Goal: Task Accomplishment & Management: Complete application form

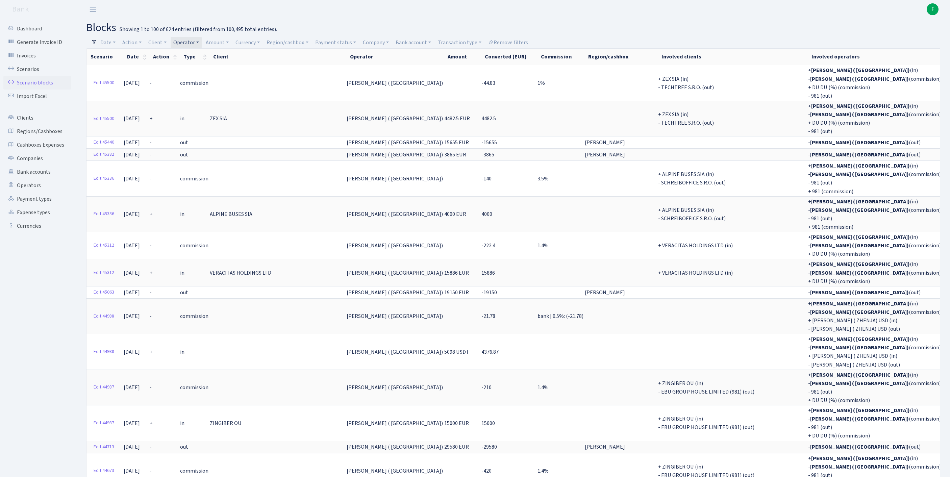
select select "100"
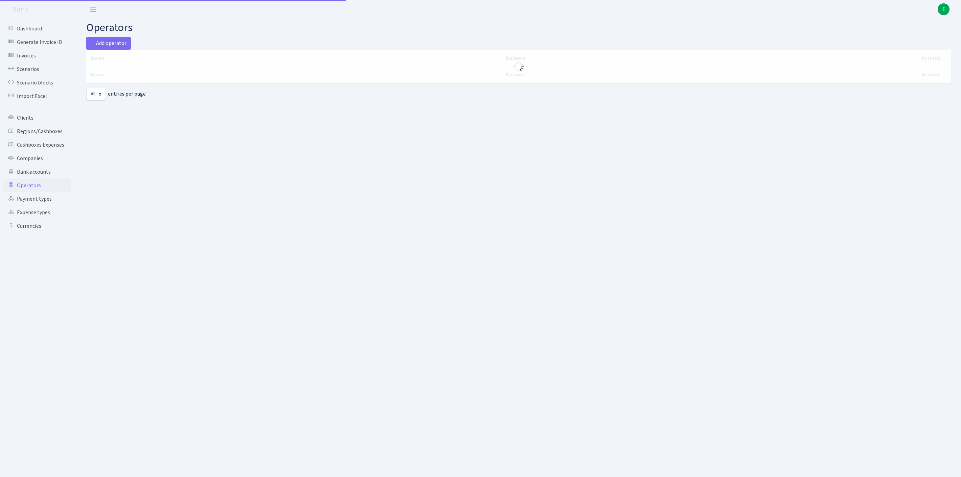
select select "-1"
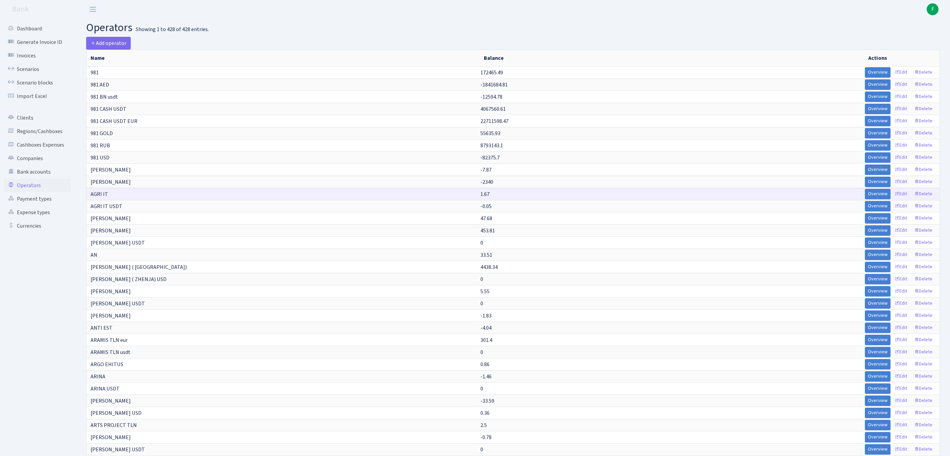
scroll to position [1371, 0]
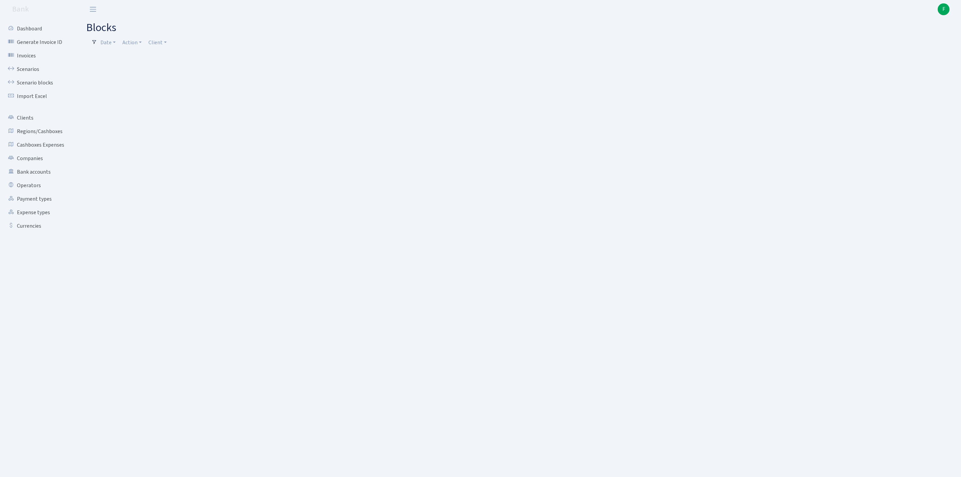
select select "100"
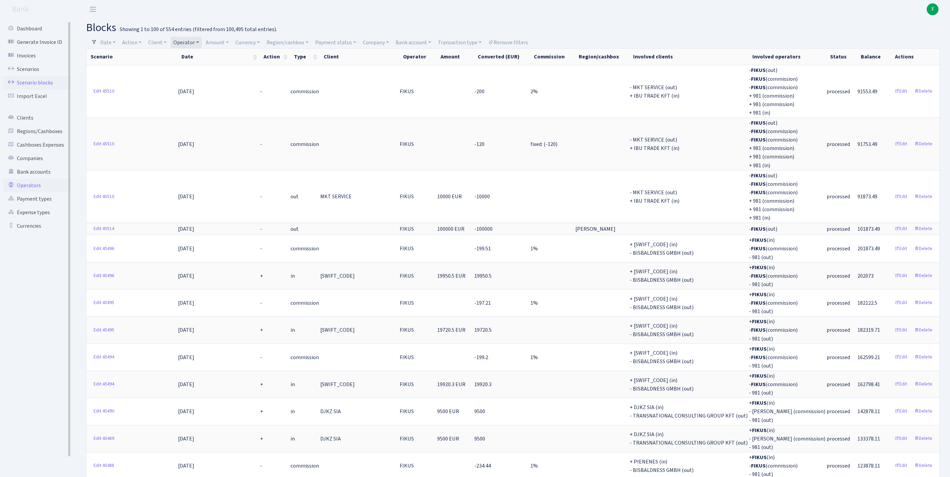
click at [25, 192] on link "Operators" at bounding box center [37, 186] width 68 height 14
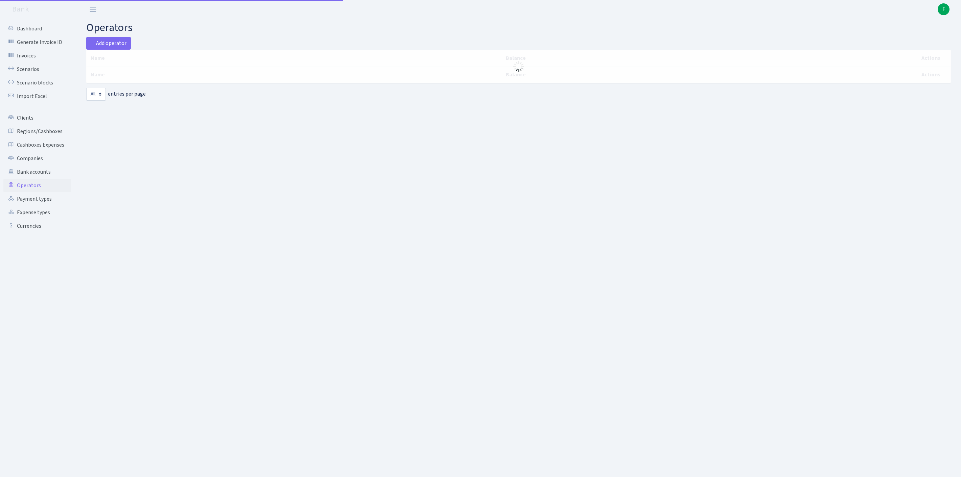
select select "-1"
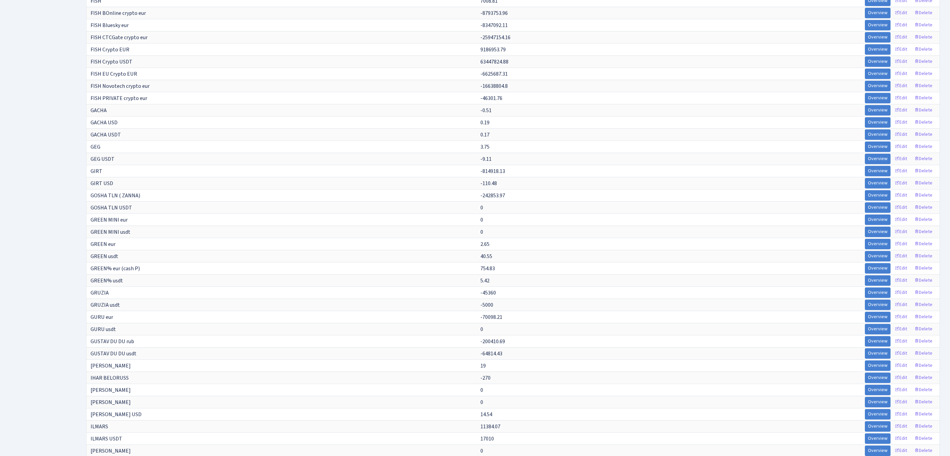
scroll to position [3364, 0]
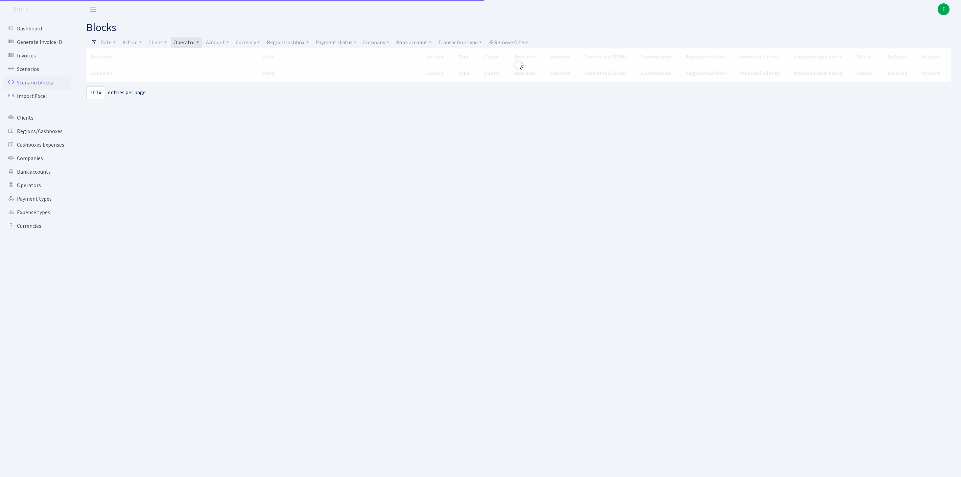
select select "100"
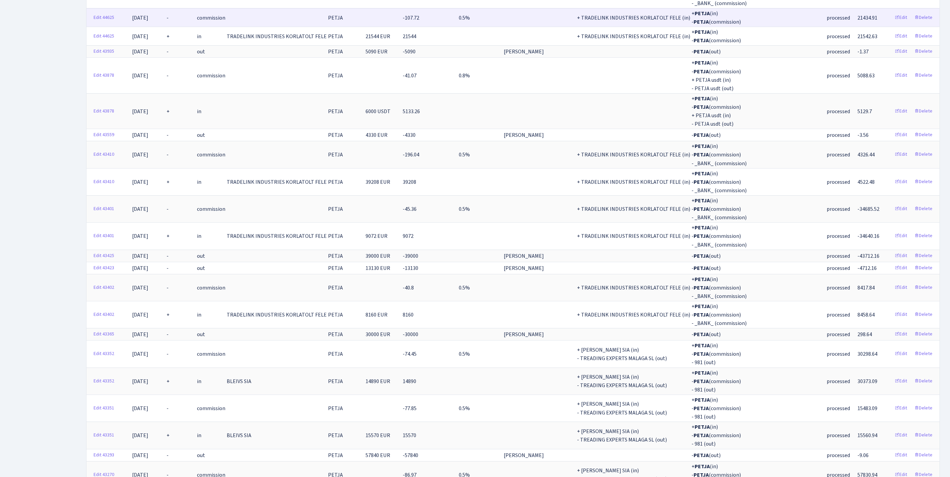
scroll to position [2069, 0]
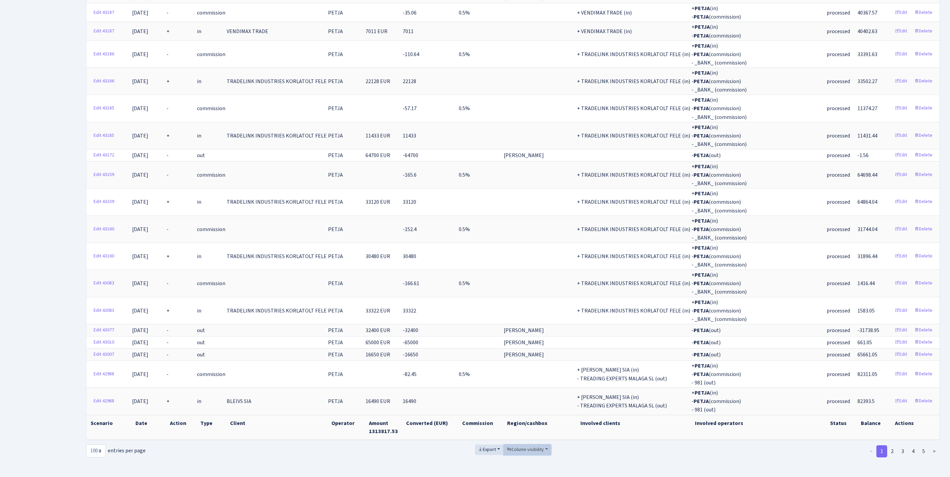
click at [529, 446] on span "Column visibility" at bounding box center [525, 449] width 37 height 7
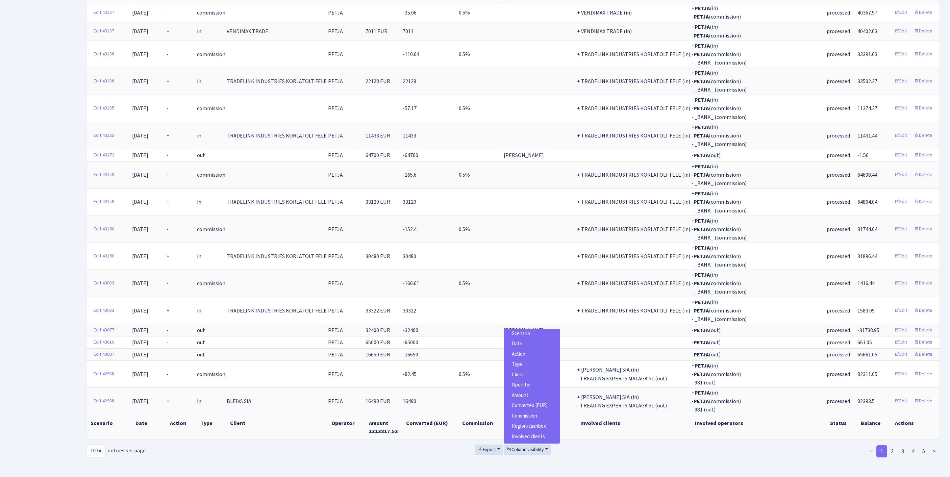
click at [513, 330] on span "Scenario" at bounding box center [521, 333] width 18 height 7
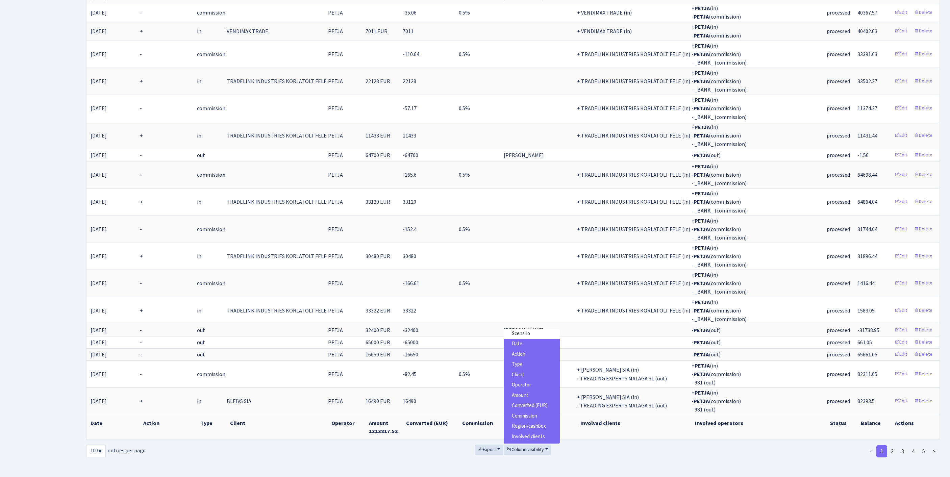
scroll to position [51, 0]
click at [541, 414] on span "Involved operators" at bounding box center [532, 417] width 40 height 7
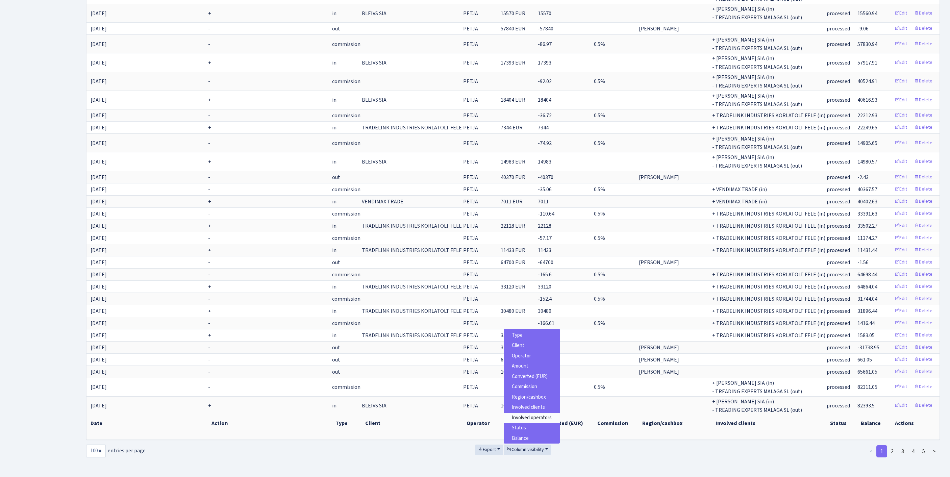
scroll to position [1247, 0]
click at [479, 446] on span "Export" at bounding box center [487, 449] width 18 height 7
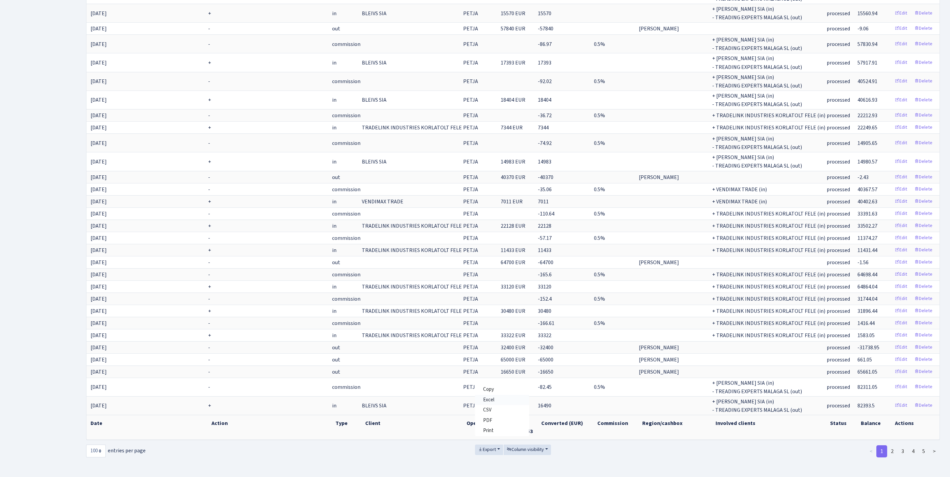
click at [483, 396] on span "Excel" at bounding box center [488, 399] width 11 height 7
click at [382, 445] on div "Export Copy Excel CSV PDF Print Column visibility" at bounding box center [513, 453] width 288 height 16
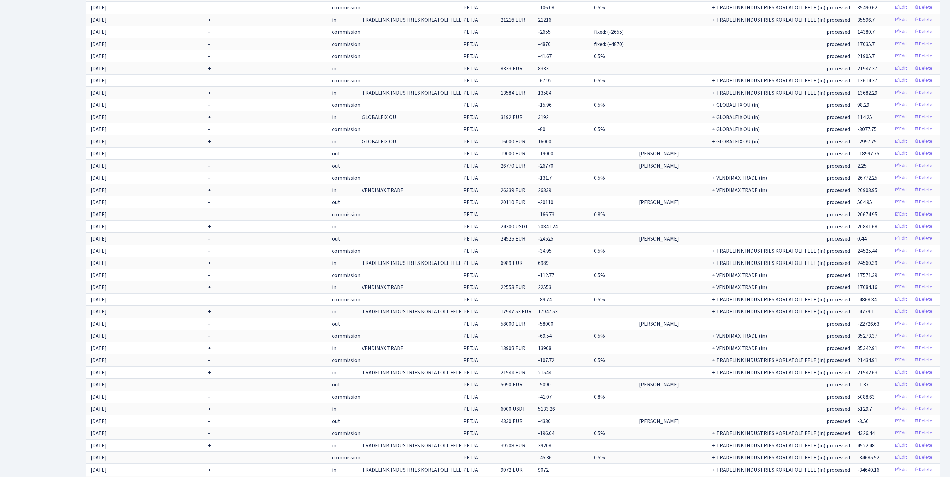
scroll to position [0, 0]
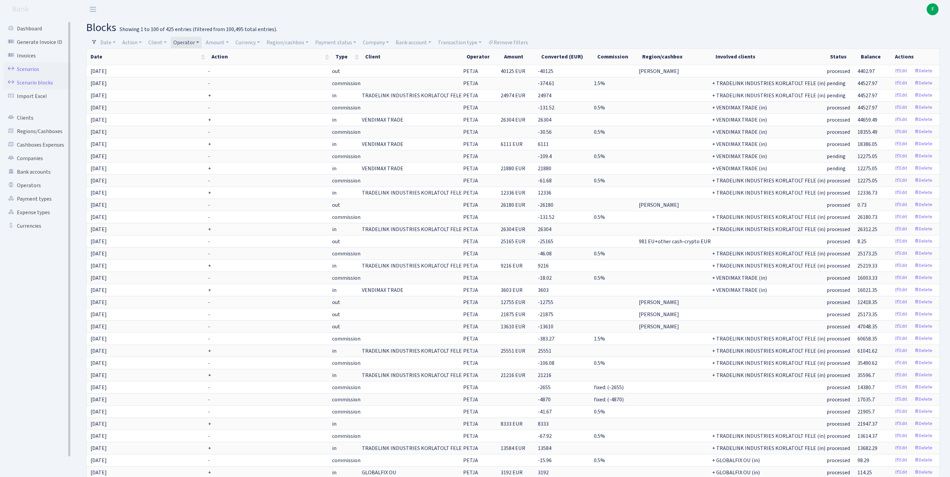
click at [35, 74] on link "Scenarios" at bounding box center [37, 70] width 68 height 14
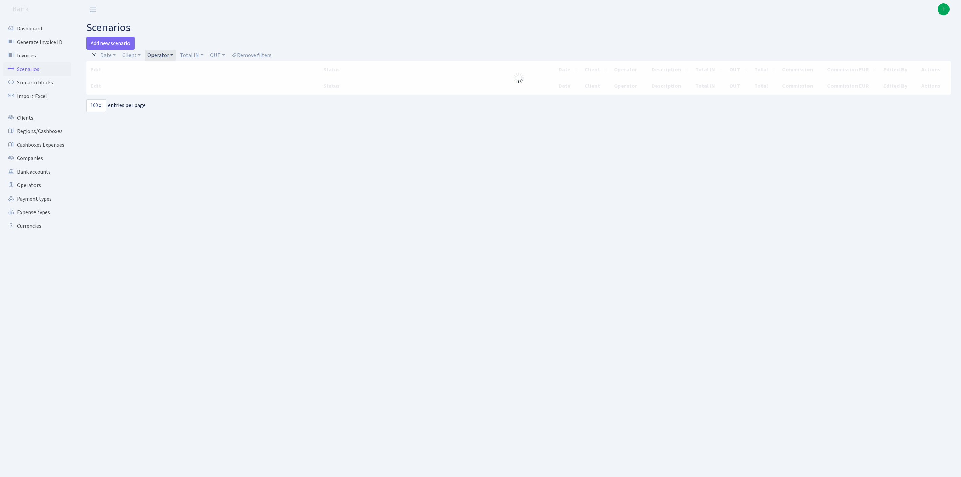
select select "100"
click at [37, 192] on link "Operators" at bounding box center [37, 186] width 68 height 14
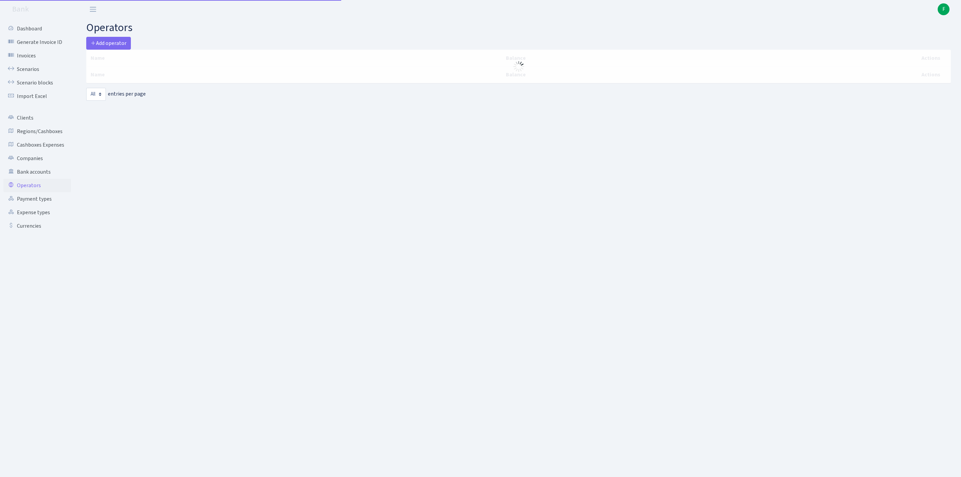
select select "-1"
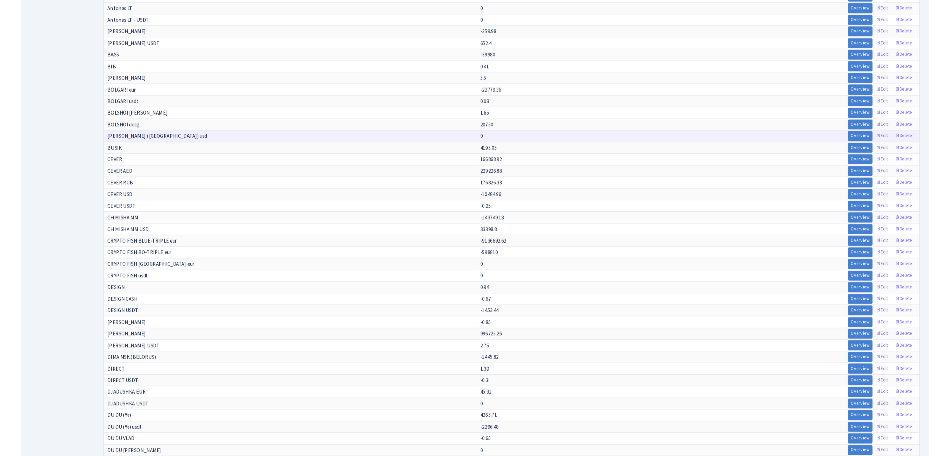
scroll to position [3354, 0]
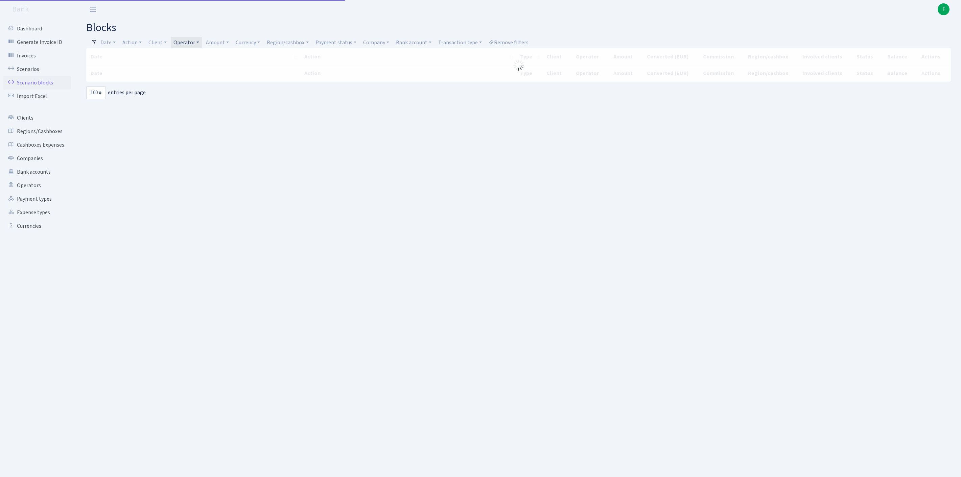
select select "100"
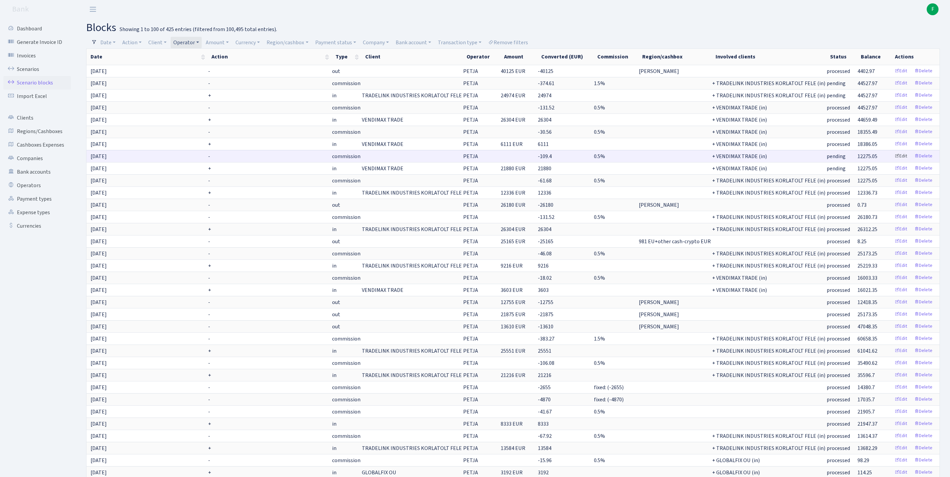
click at [895, 162] on link "Edit" at bounding box center [901, 156] width 19 height 10
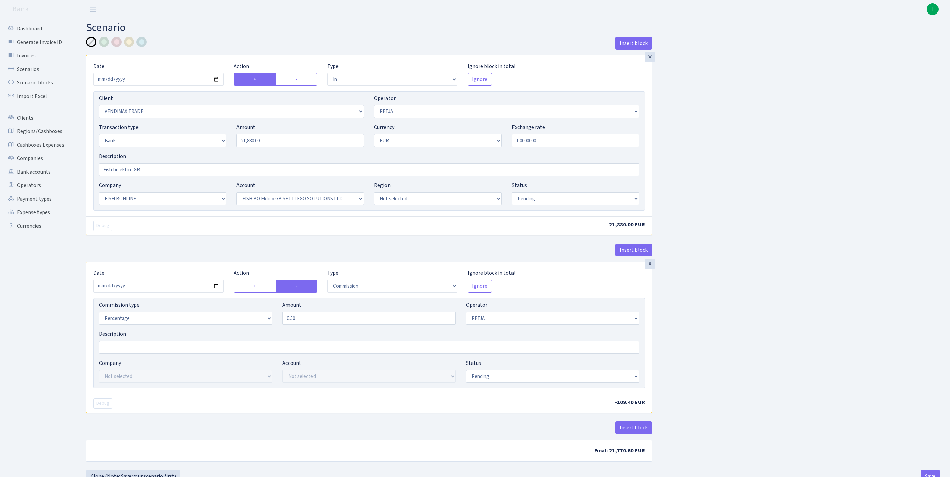
select select "in"
select select "2707"
select select "392"
select select "2"
select select "1"
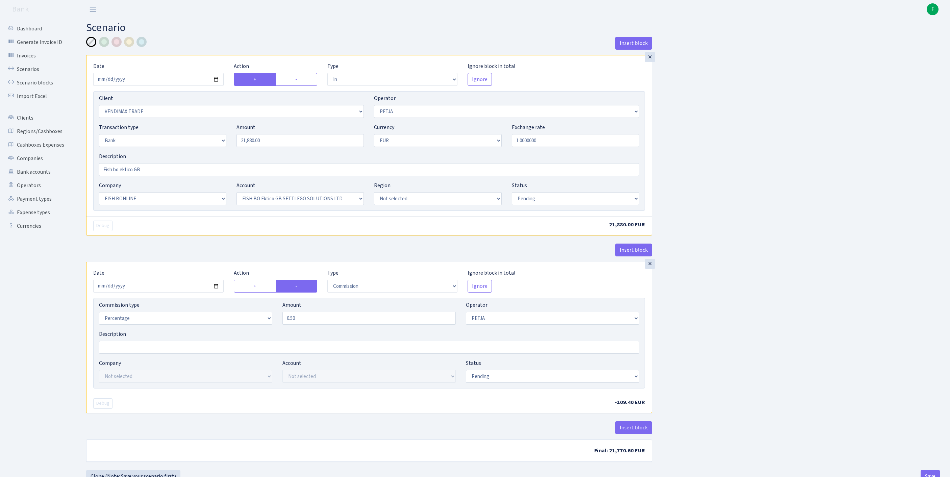
select select "22"
select select "63"
select select "pending"
select select "commission"
select select "392"
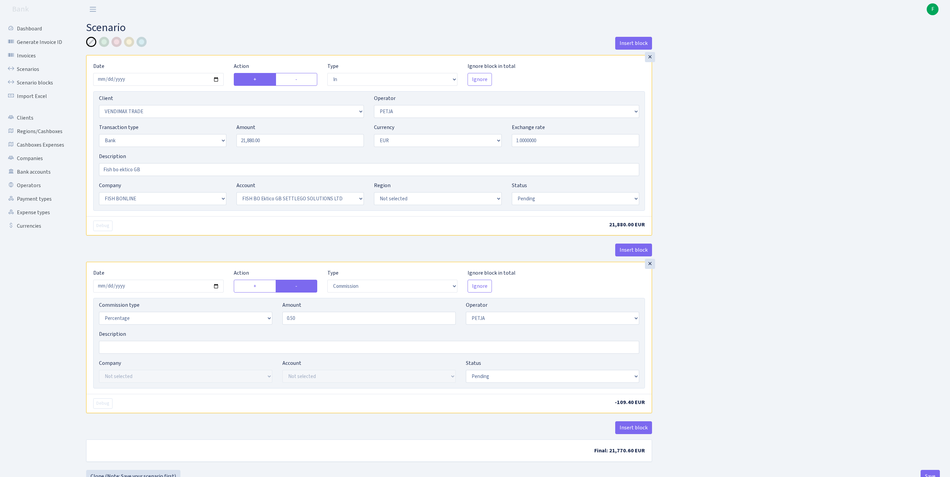
select select "pending"
select select "processed"
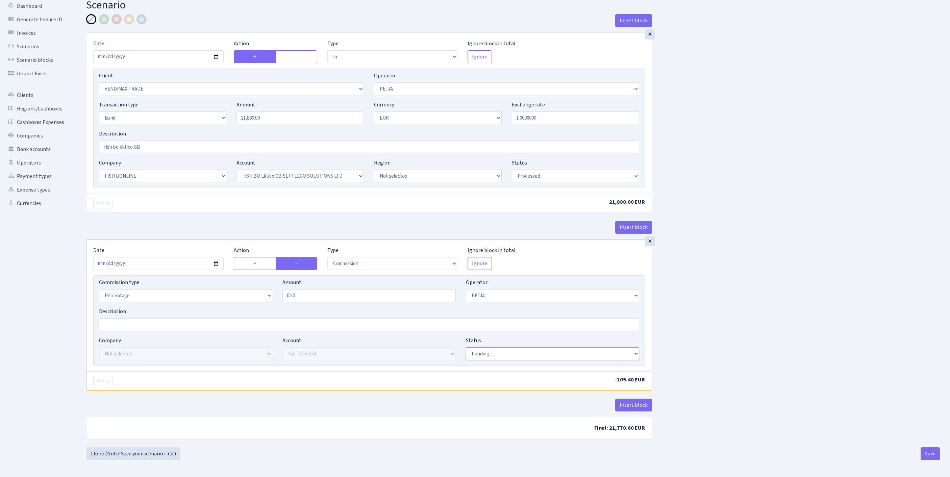
select select "processed"
click at [933, 452] on button "Save" at bounding box center [930, 453] width 19 height 13
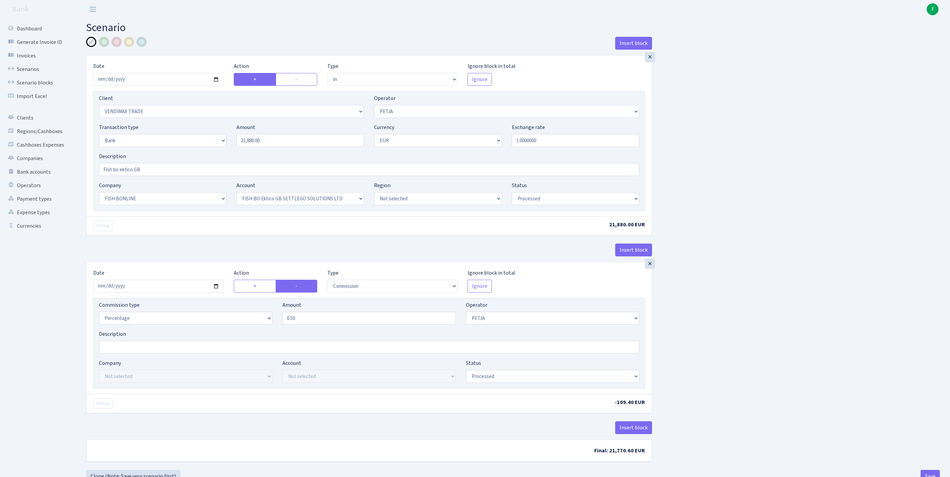
select select "in"
select select "2707"
select select "392"
select select "2"
select select "1"
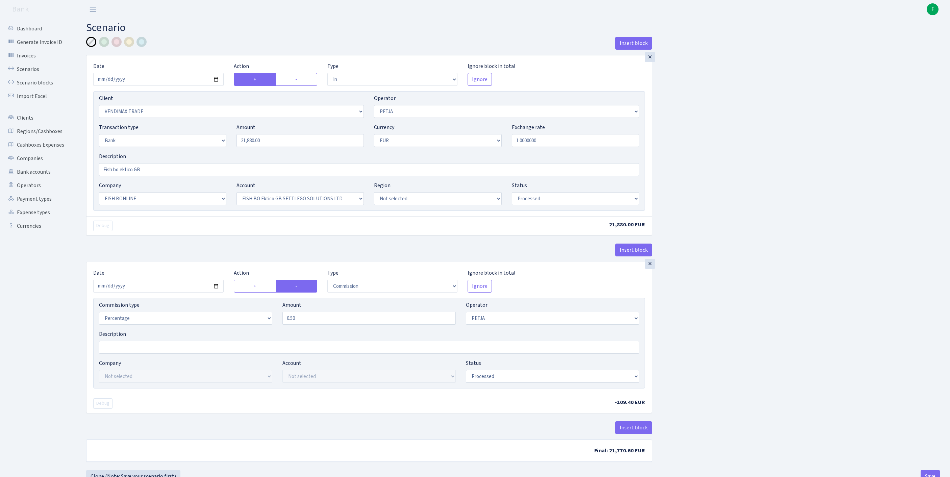
select select "22"
select select "63"
select select "processed"
select select "commission"
select select "392"
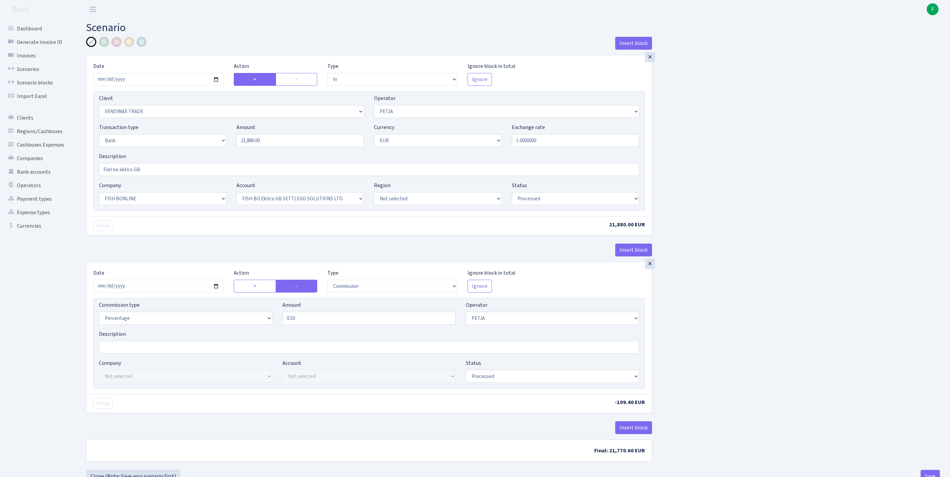
select select "processed"
click at [33, 192] on link "Operators" at bounding box center [37, 186] width 68 height 14
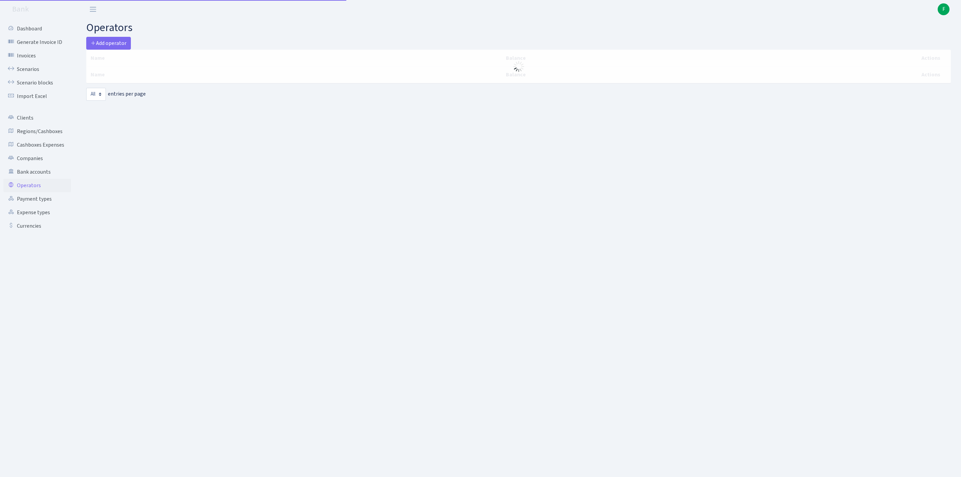
select select "-1"
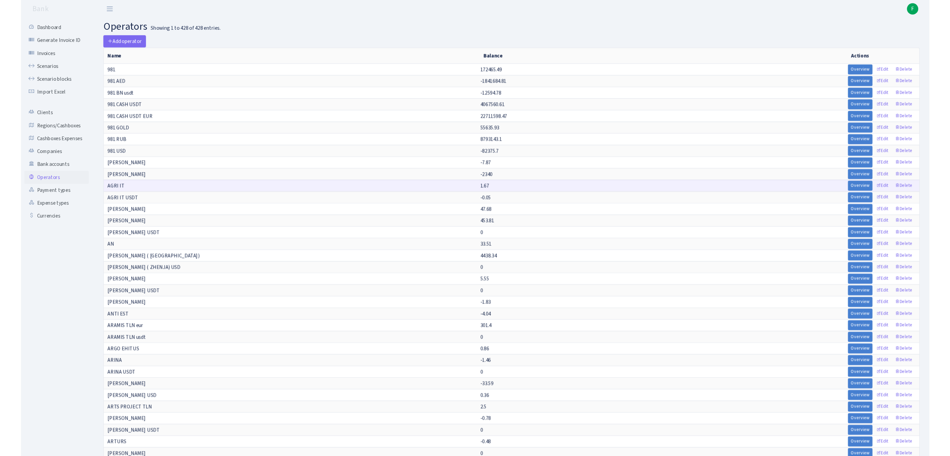
scroll to position [3354, 0]
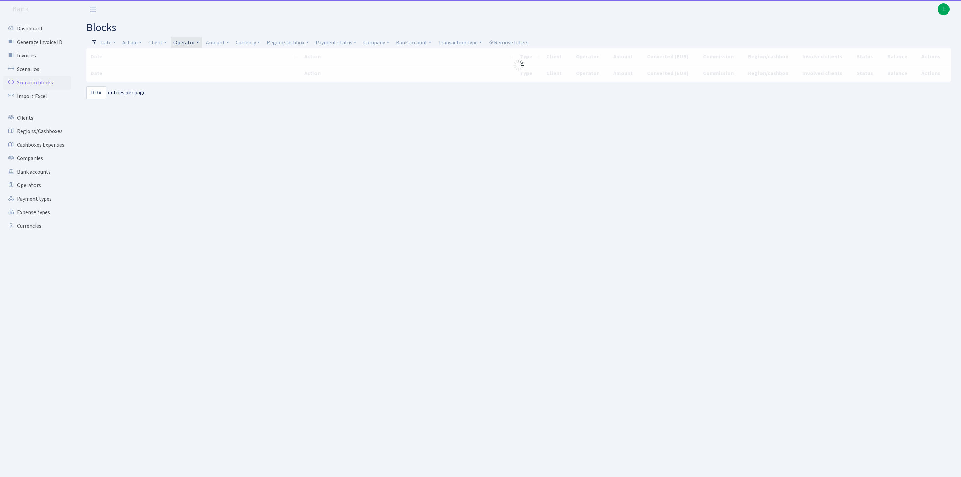
select select "100"
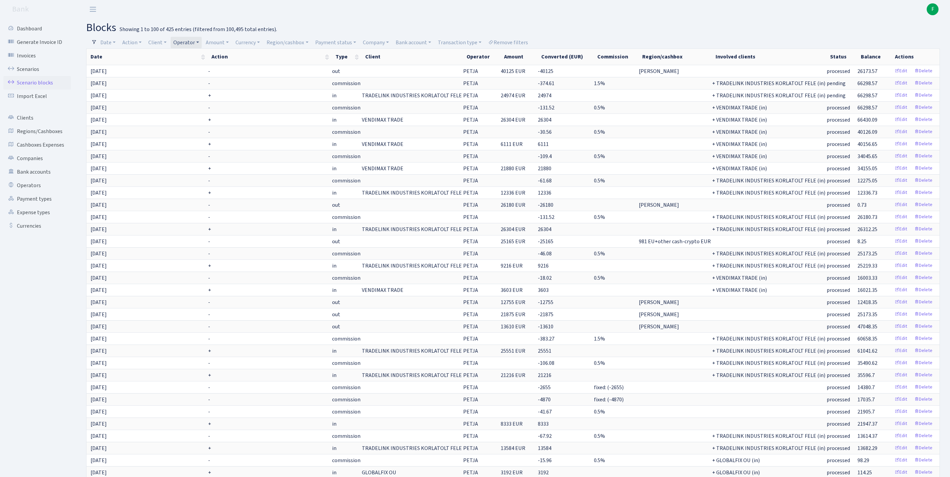
click at [202, 44] on link "Operator" at bounding box center [186, 42] width 31 height 11
click at [218, 69] on input "search" at bounding box center [201, 67] width 56 height 10
type input "fikus"
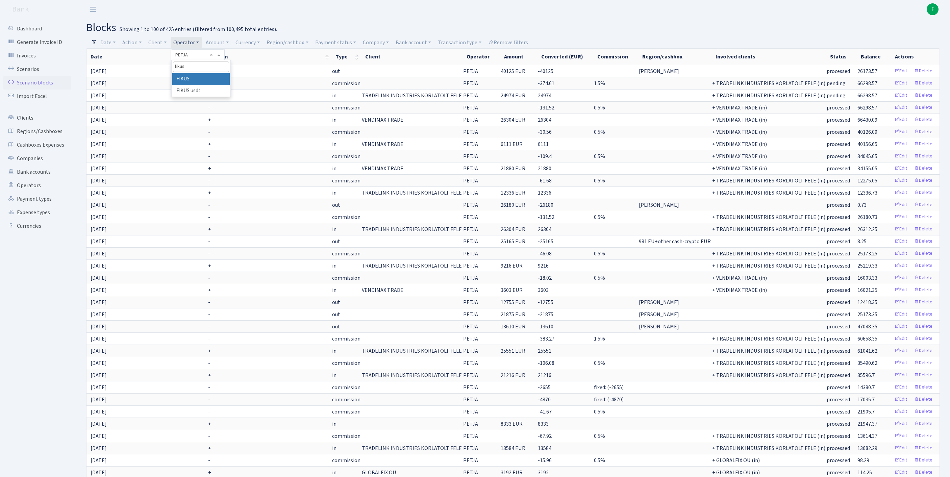
click at [217, 84] on li "FIKUS" at bounding box center [200, 79] width 57 height 12
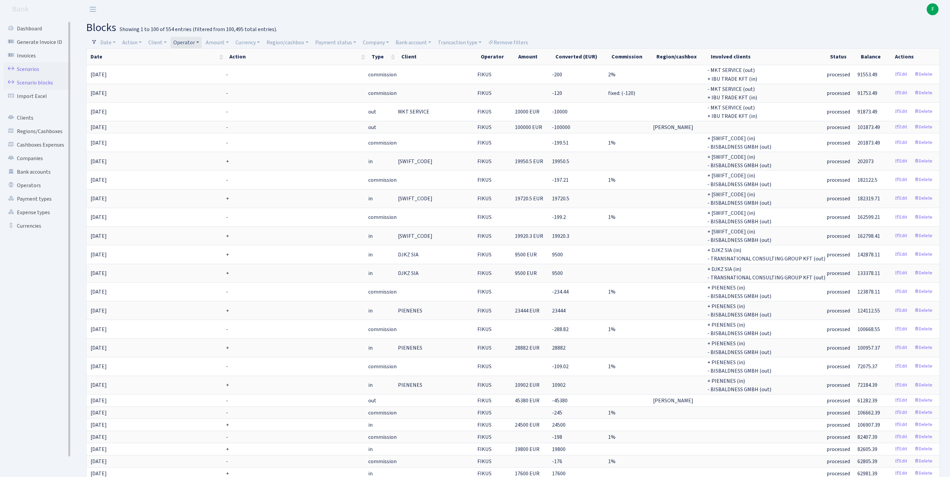
click at [34, 74] on link "Scenarios" at bounding box center [37, 70] width 68 height 14
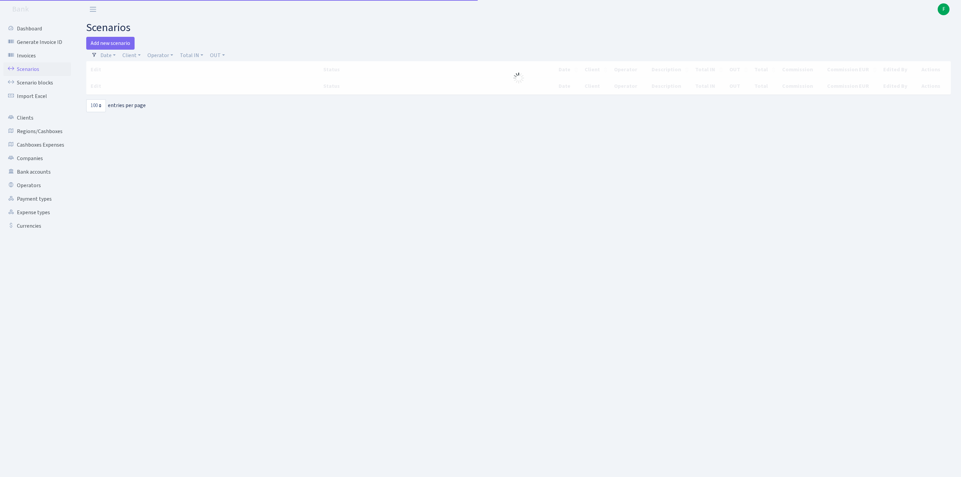
select select "100"
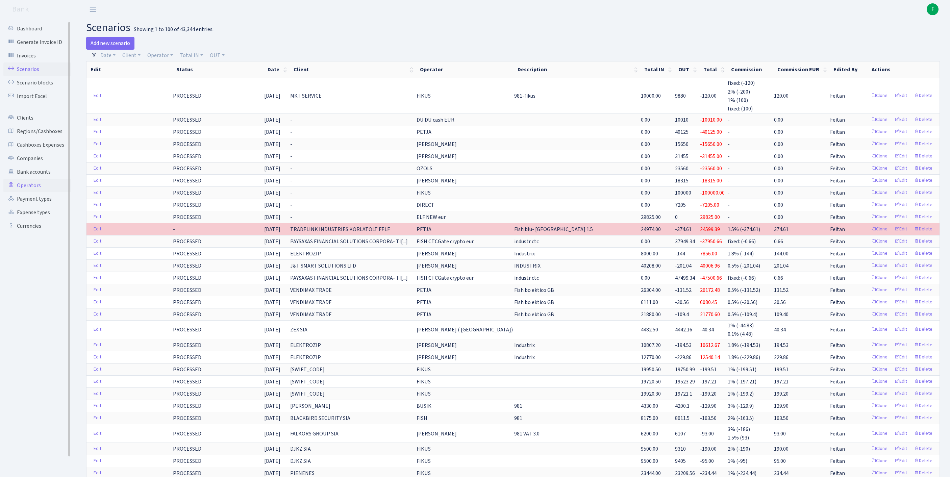
click at [33, 192] on link "Operators" at bounding box center [37, 186] width 68 height 14
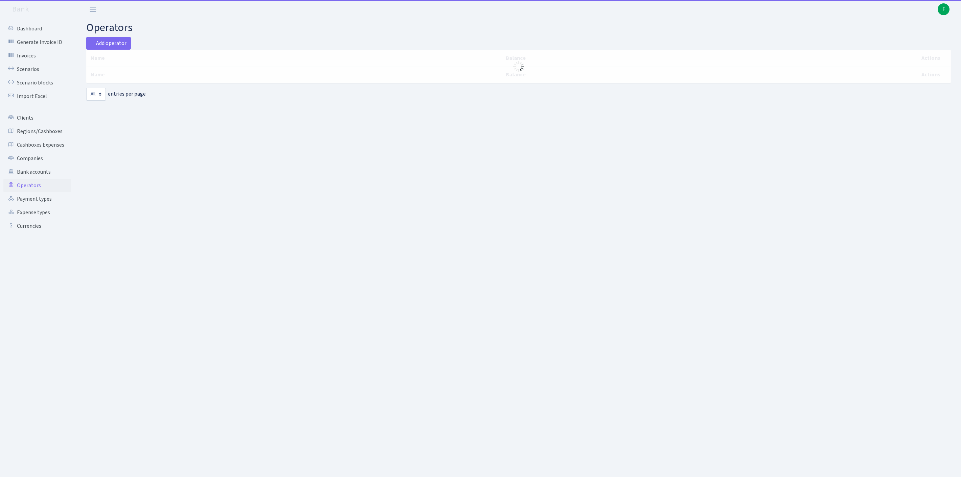
select select "-1"
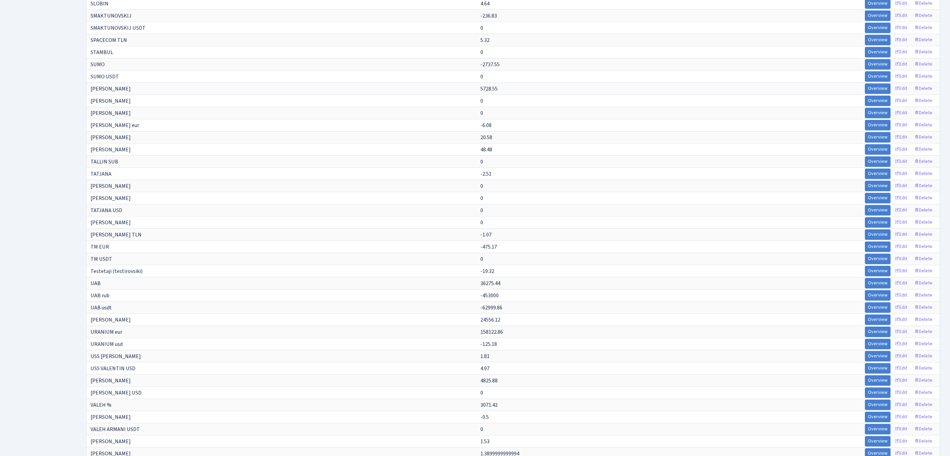
scroll to position [1371, 0]
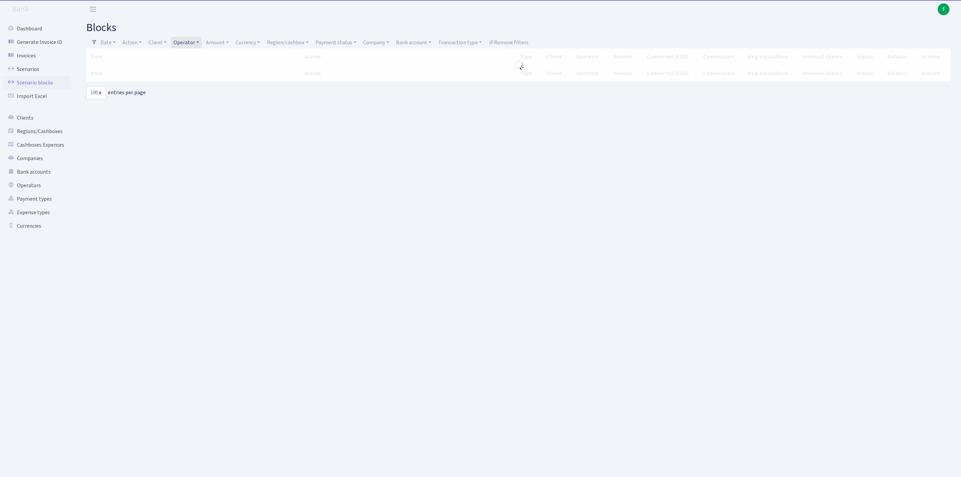
select select "100"
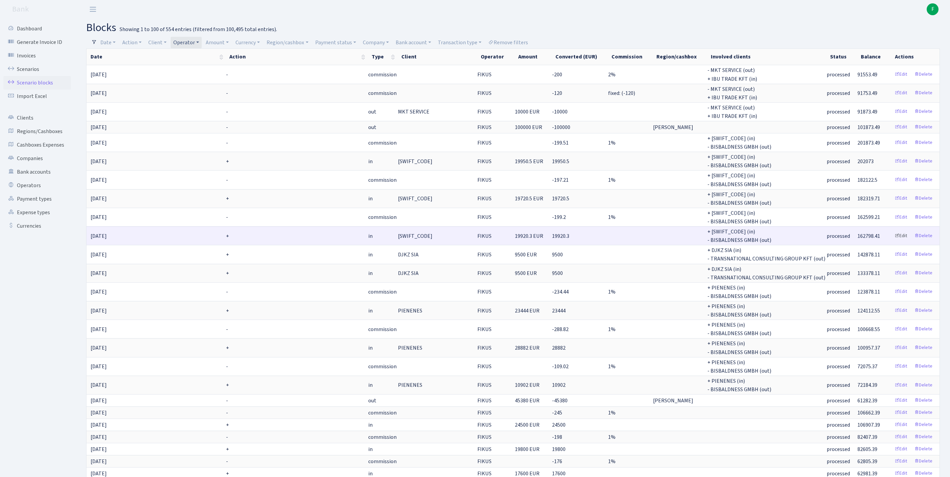
click at [896, 241] on link "Edit" at bounding box center [901, 236] width 19 height 10
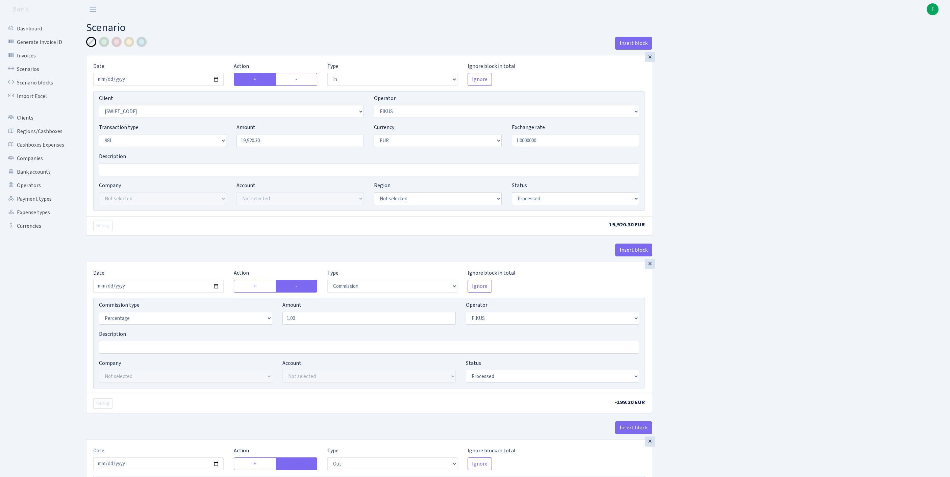
select select "in"
select select "3315"
select select "388"
select select "8"
select select "1"
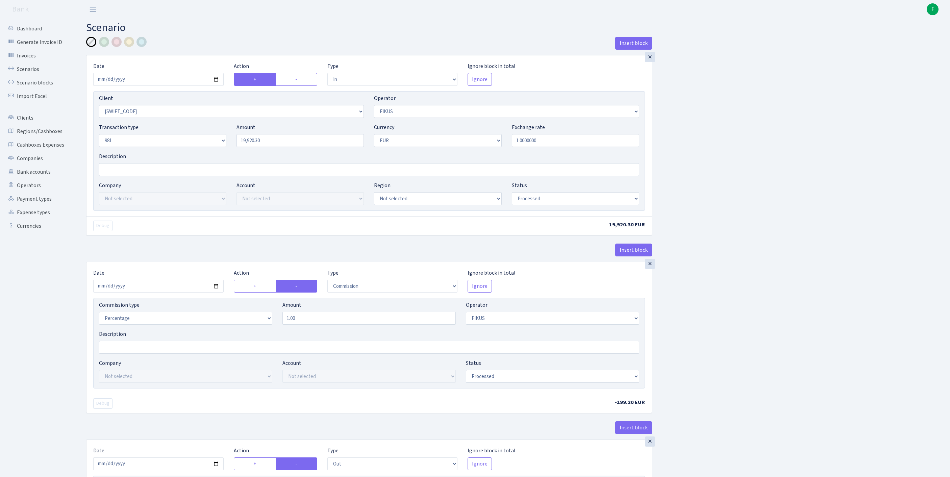
select select "processed"
select select "commission"
select select "388"
select select "processed"
select select "out"
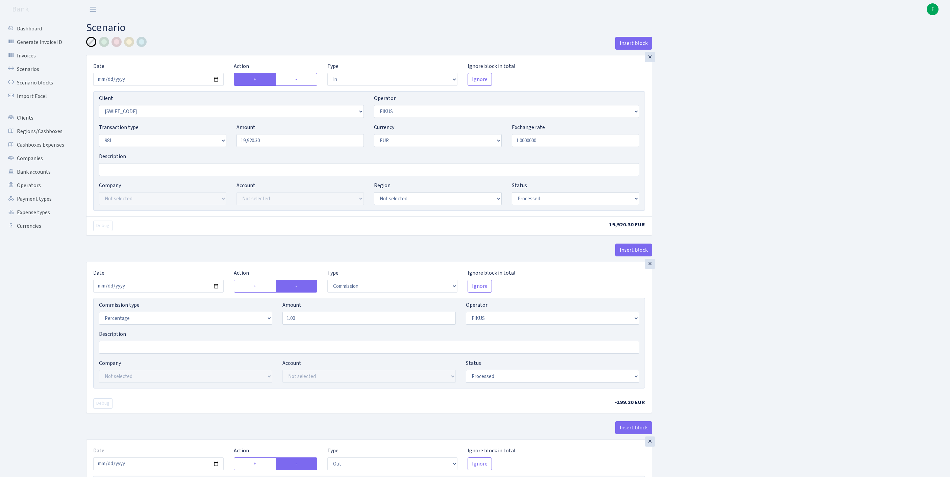
select select "2442"
select select "61"
select select "8"
select select "1"
select select "processed"
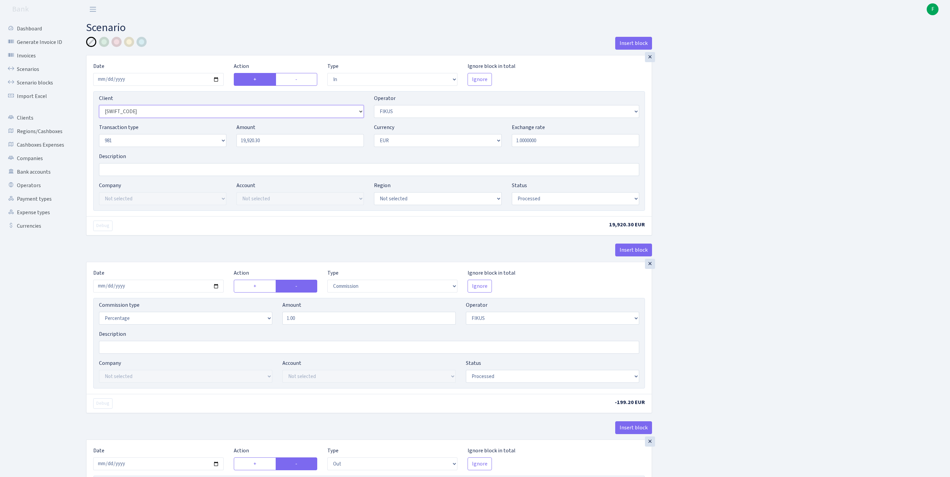
click at [160, 118] on select "Not selected 1 KOC GEMICILIK VE TASIMACILIK 1/BALDERE-SILDEDZE SIGNE 1/SCP NERO…" at bounding box center [231, 111] width 265 height 13
select select "3166"
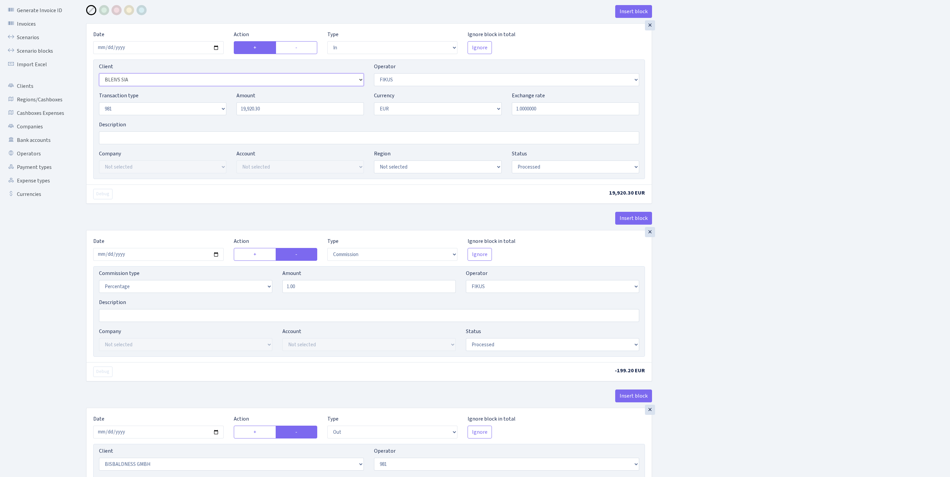
scroll to position [318, 0]
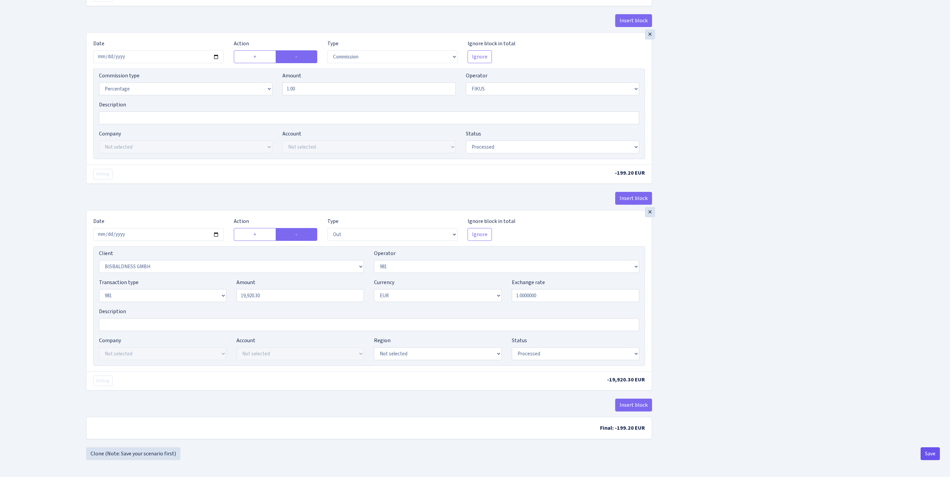
click at [929, 451] on button "Save" at bounding box center [930, 453] width 19 height 13
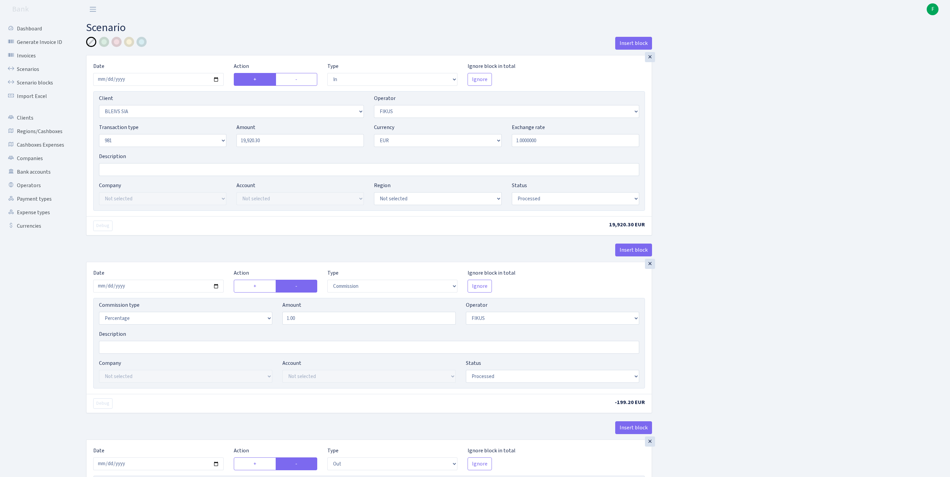
select select "in"
select select "3166"
select select "388"
select select "8"
select select "1"
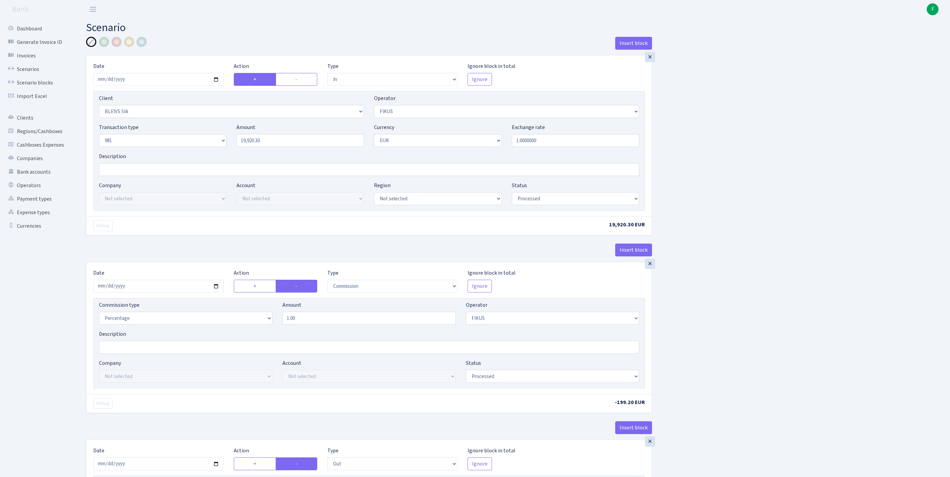
select select "processed"
select select "commission"
select select "388"
select select "processed"
select select "out"
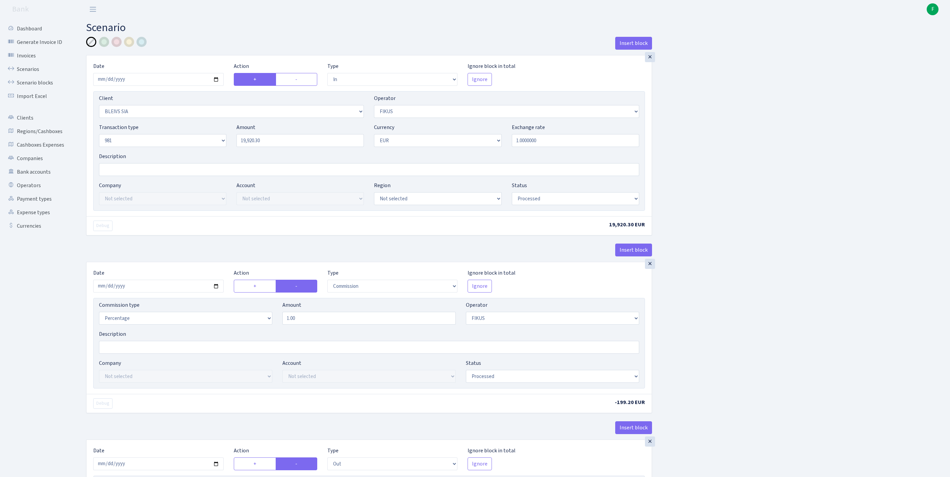
select select "2442"
select select "61"
select select "8"
select select "1"
select select "processed"
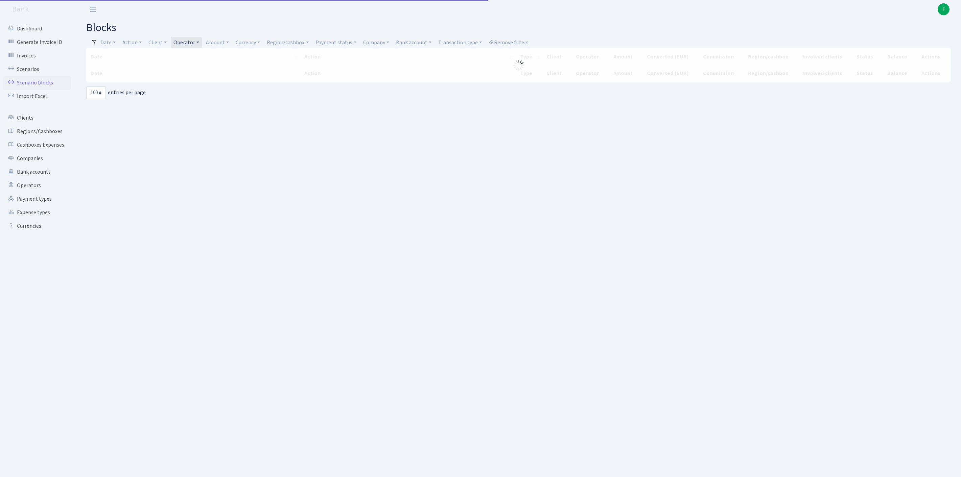
select select "100"
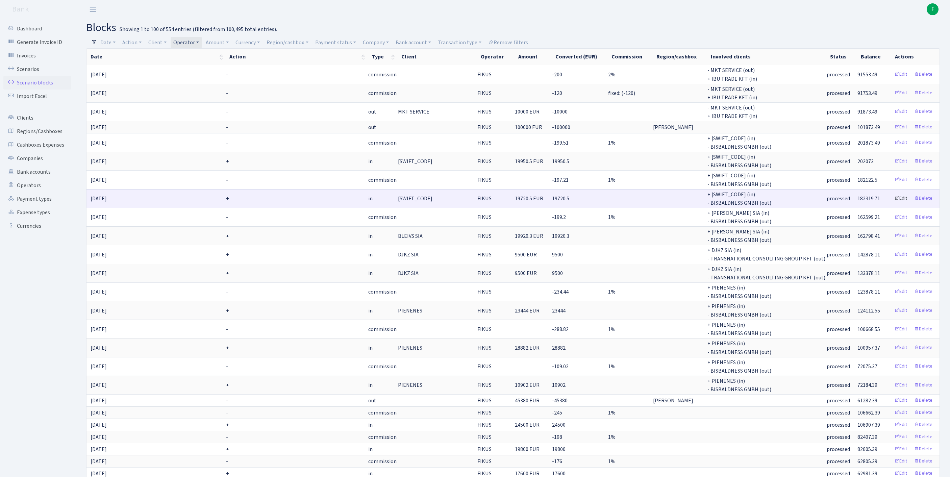
click at [894, 204] on link "Edit" at bounding box center [901, 198] width 19 height 10
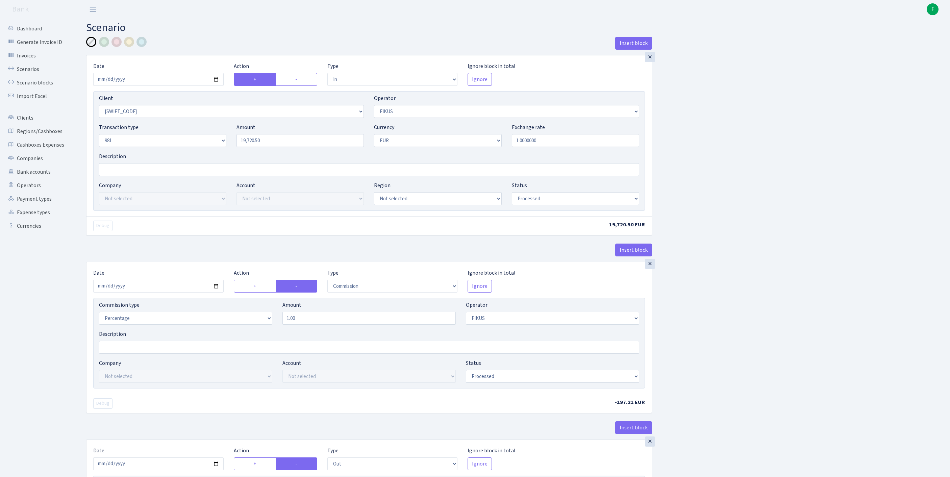
select select "in"
select select "3315"
select select "388"
select select "8"
select select "1"
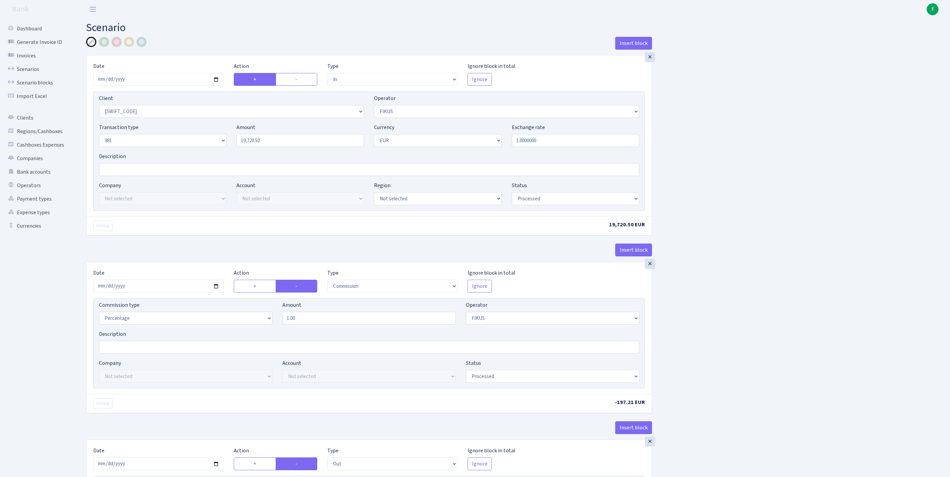
select select "processed"
select select "commission"
select select "388"
select select "processed"
select select "out"
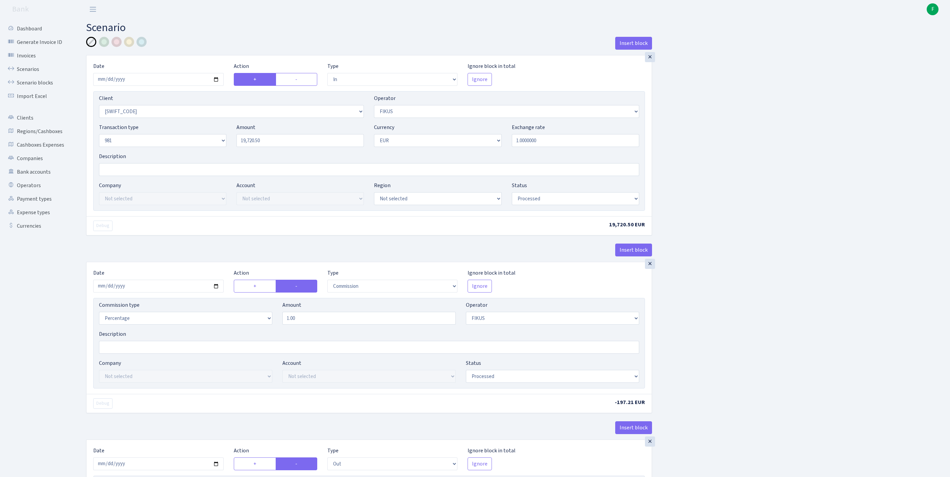
select select "2442"
select select "61"
select select "8"
select select "1"
select select "processed"
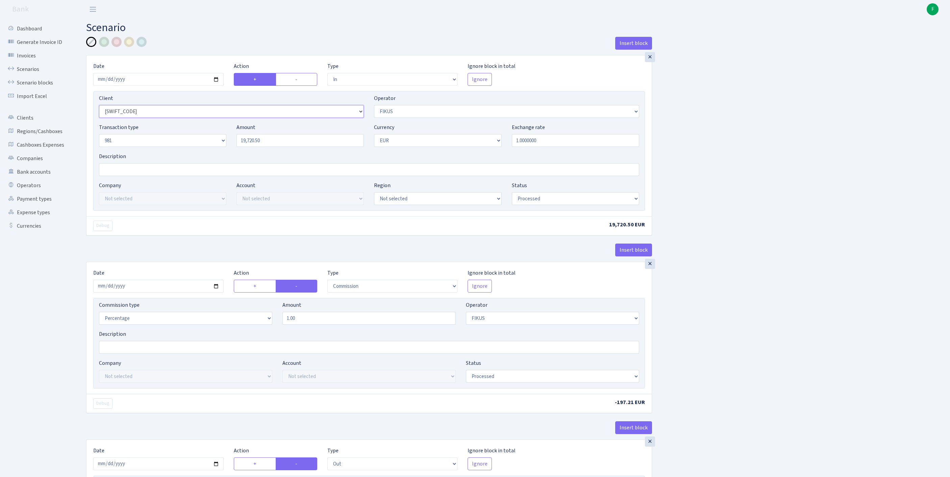
select select "3166"
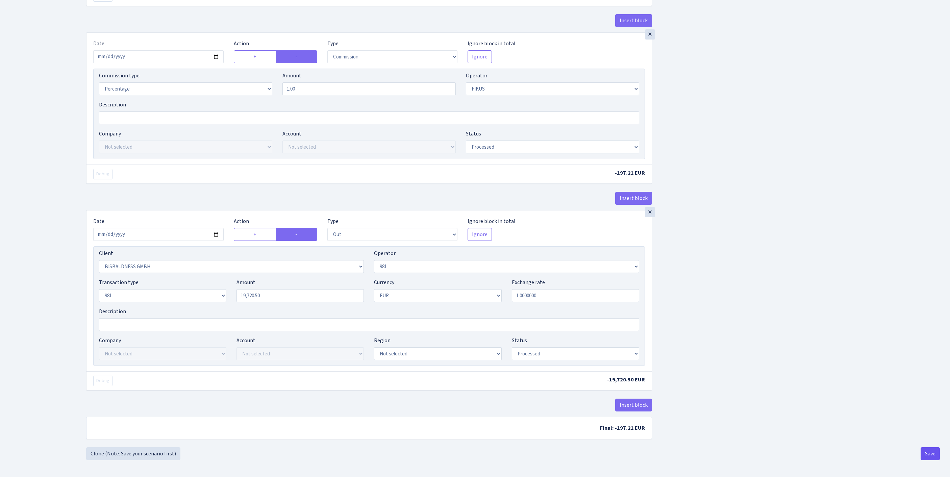
click at [934, 457] on button "Save" at bounding box center [930, 453] width 19 height 13
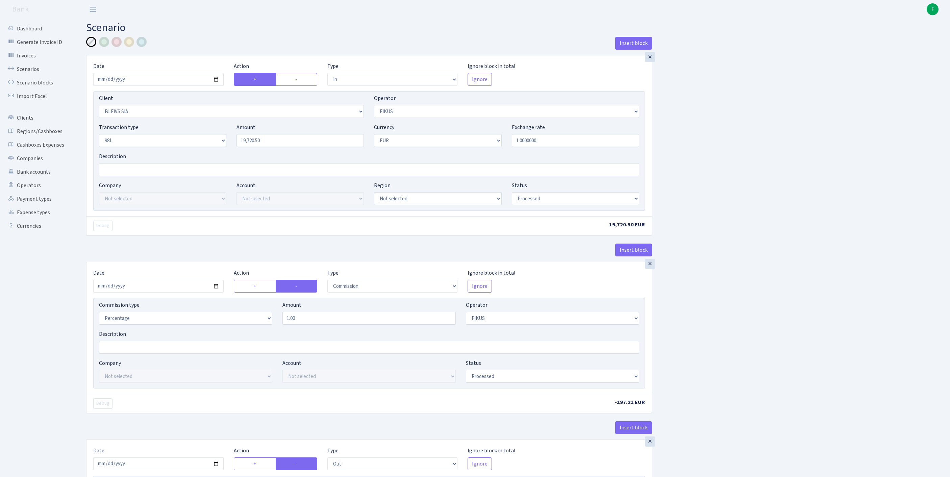
select select "in"
select select "3166"
select select "388"
select select "8"
select select "1"
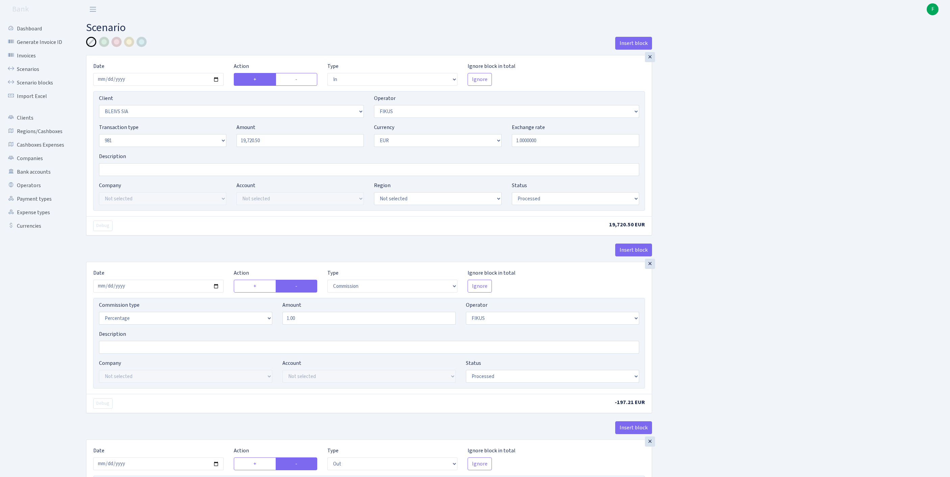
select select "processed"
select select "commission"
select select "388"
select select "processed"
select select "out"
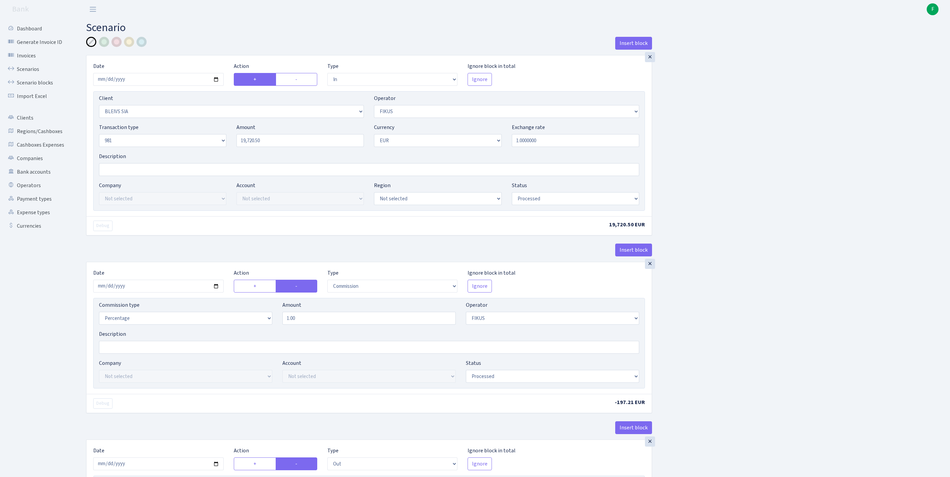
select select "2442"
select select "61"
select select "8"
select select "1"
select select "processed"
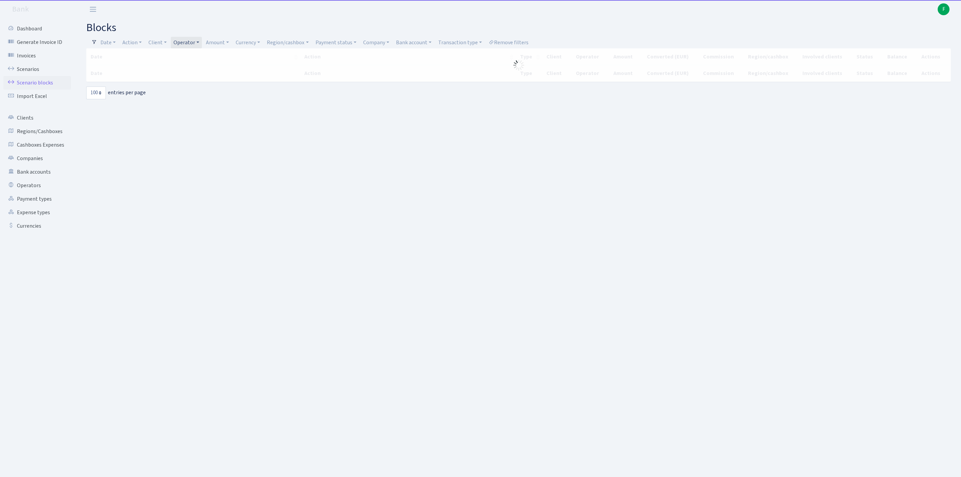
select select "100"
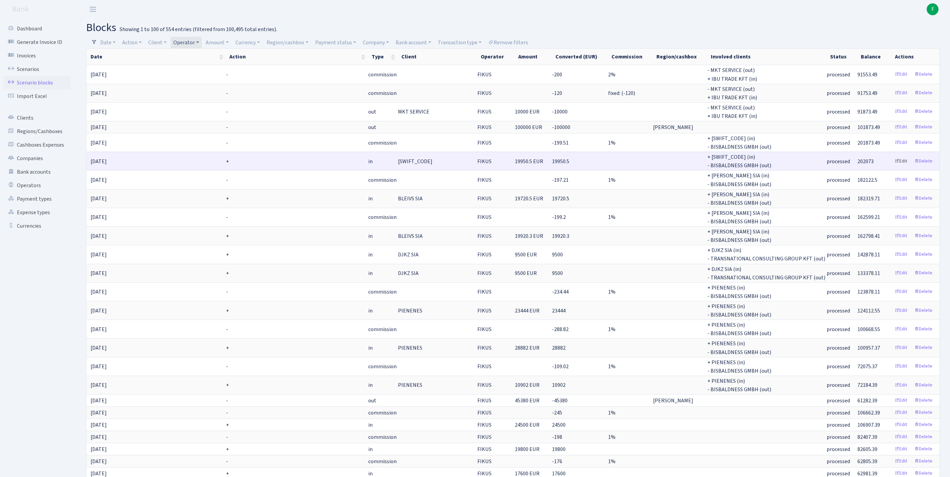
click at [894, 167] on link "Edit" at bounding box center [901, 161] width 19 height 10
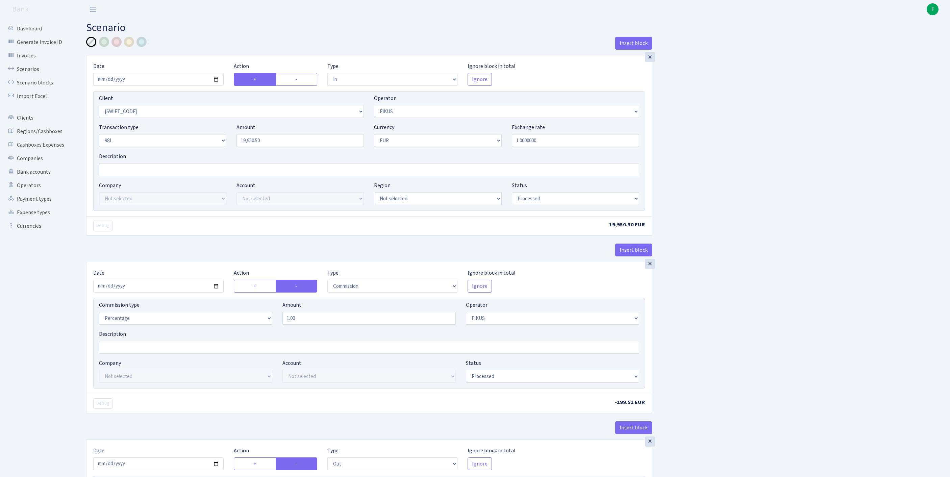
select select "in"
select select "3315"
select select "388"
select select "8"
select select "1"
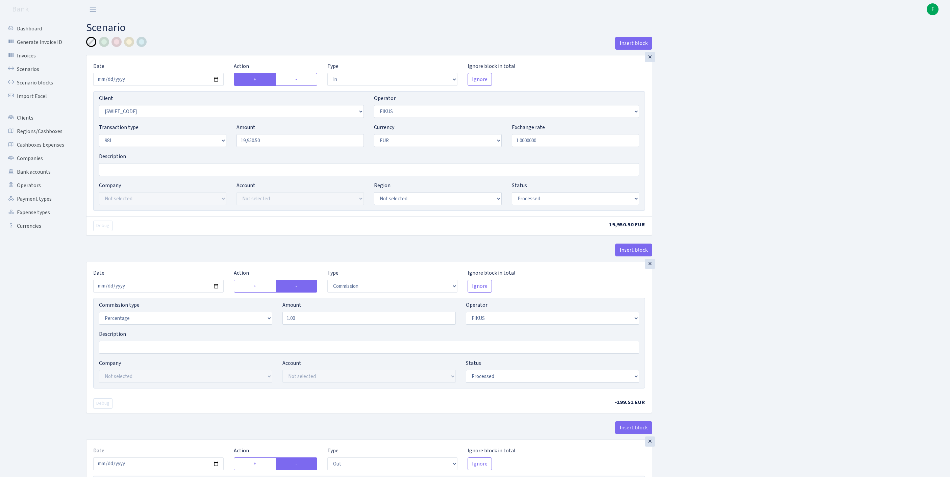
select select "processed"
select select "commission"
select select "388"
select select "processed"
select select "out"
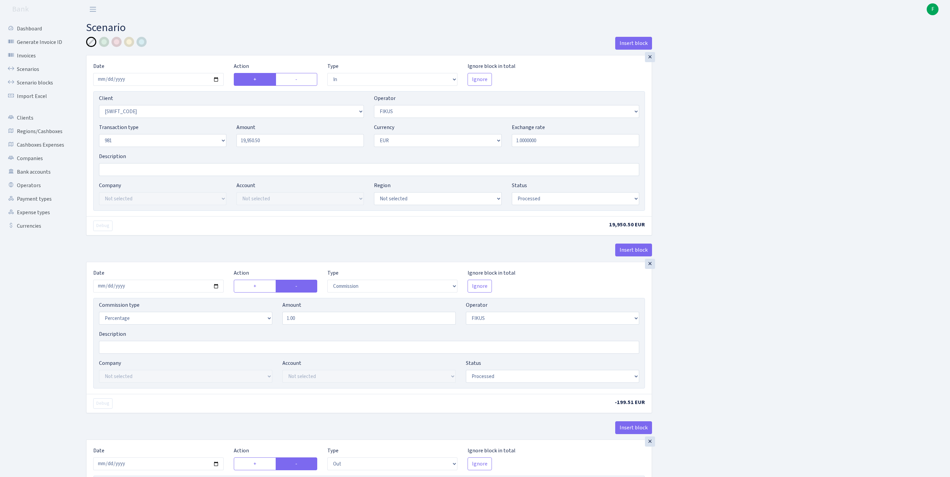
select select "2442"
select select "61"
select select "8"
select select "1"
select select "processed"
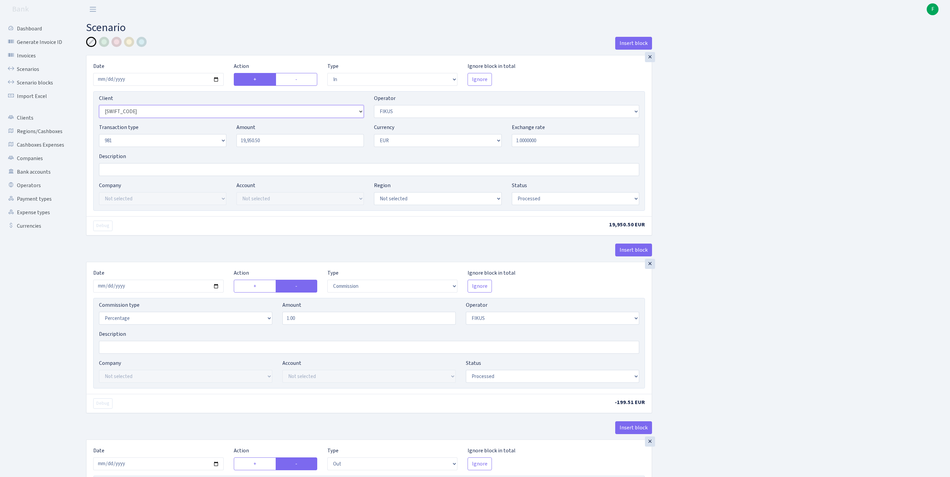
select select "3166"
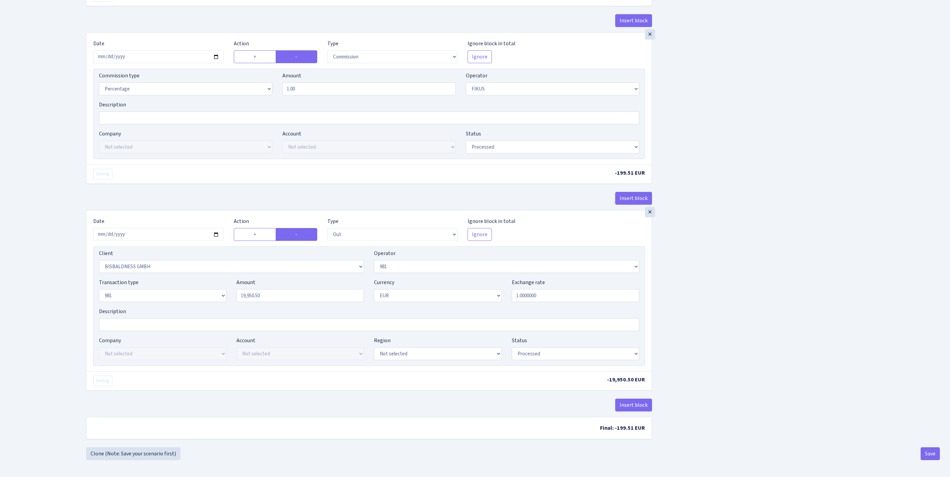
scroll to position [318, 0]
click at [930, 454] on button "Save" at bounding box center [930, 453] width 19 height 13
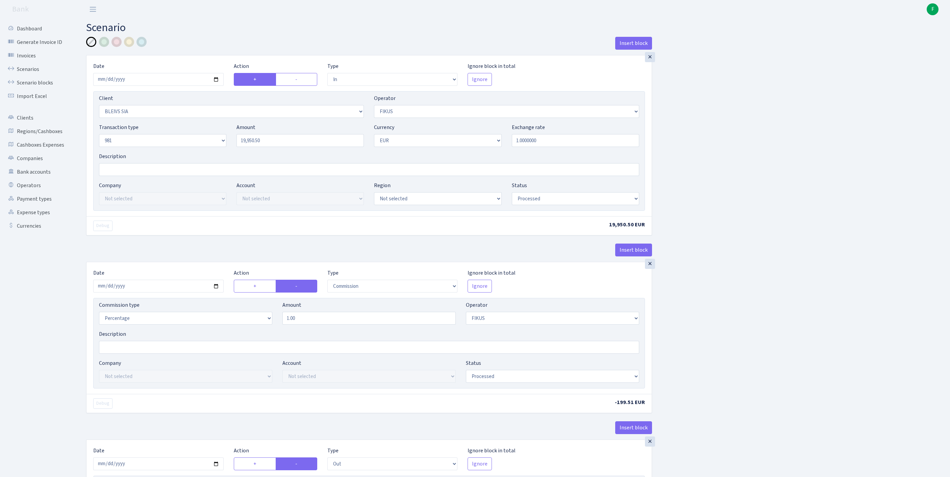
select select "in"
select select "3166"
select select "388"
select select "8"
select select "1"
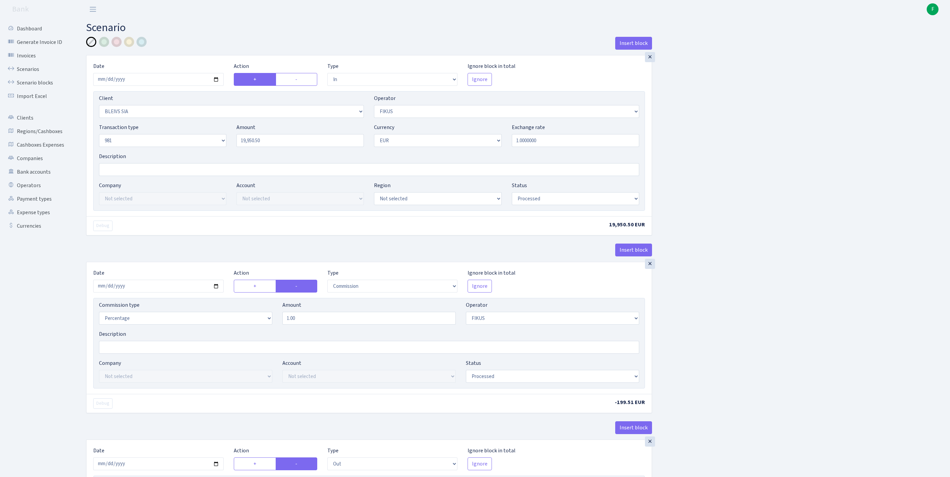
select select "processed"
select select "commission"
select select "388"
select select "processed"
select select "out"
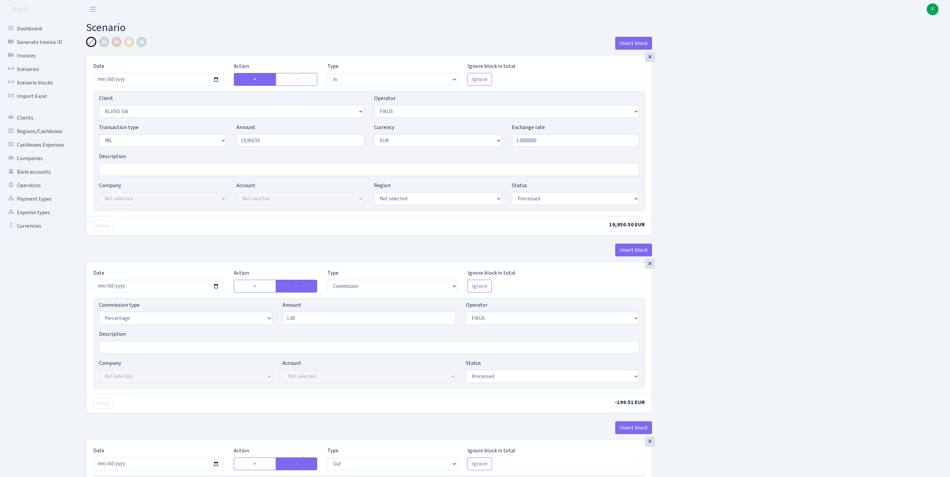
select select "2442"
select select "61"
select select "8"
select select "1"
select select "processed"
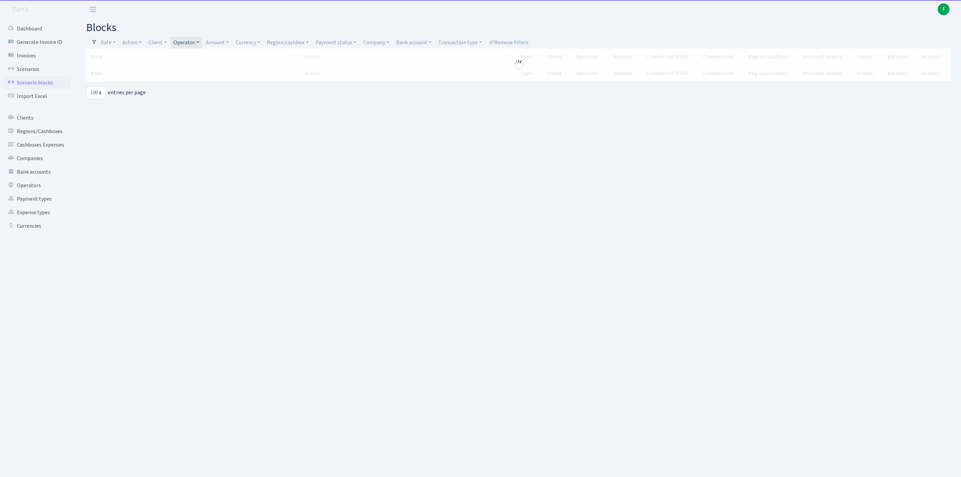
select select "100"
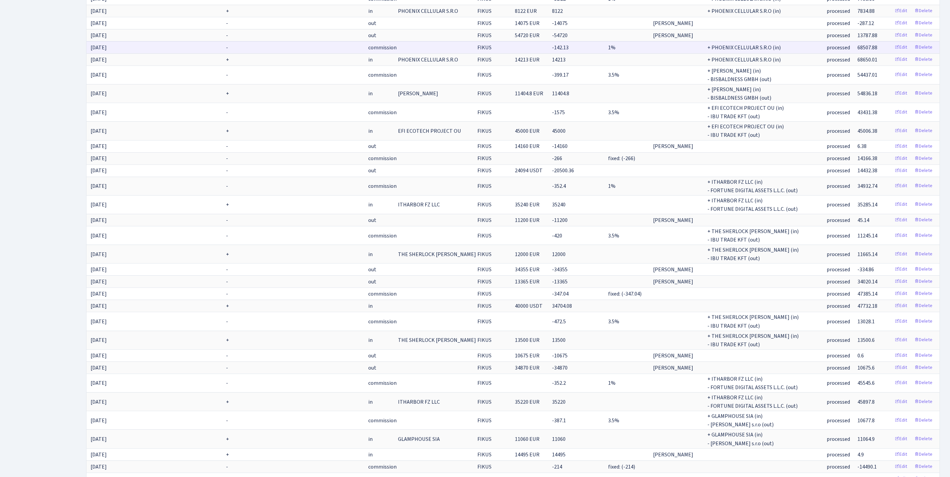
scroll to position [1392, 0]
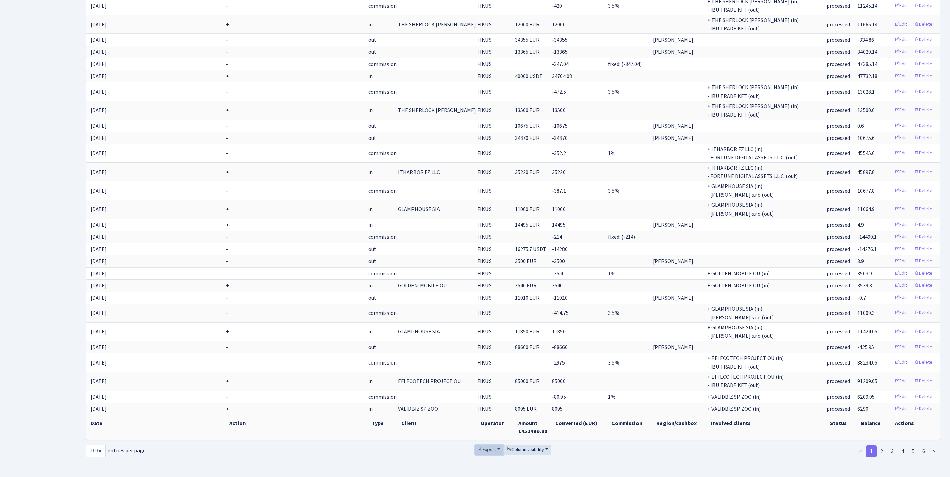
click at [487, 446] on span "Export" at bounding box center [487, 449] width 18 height 7
click at [485, 396] on span "Excel" at bounding box center [488, 399] width 11 height 7
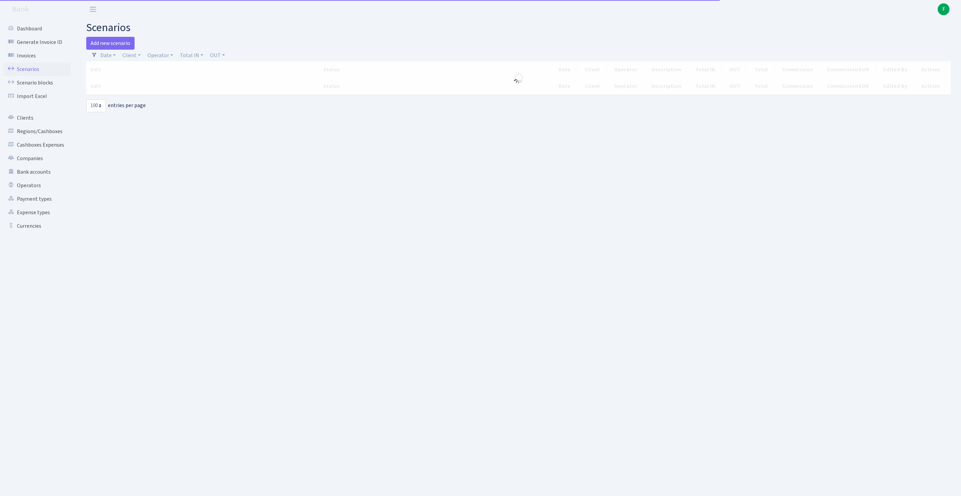
select select "100"
